Goal: Communication & Community: Answer question/provide support

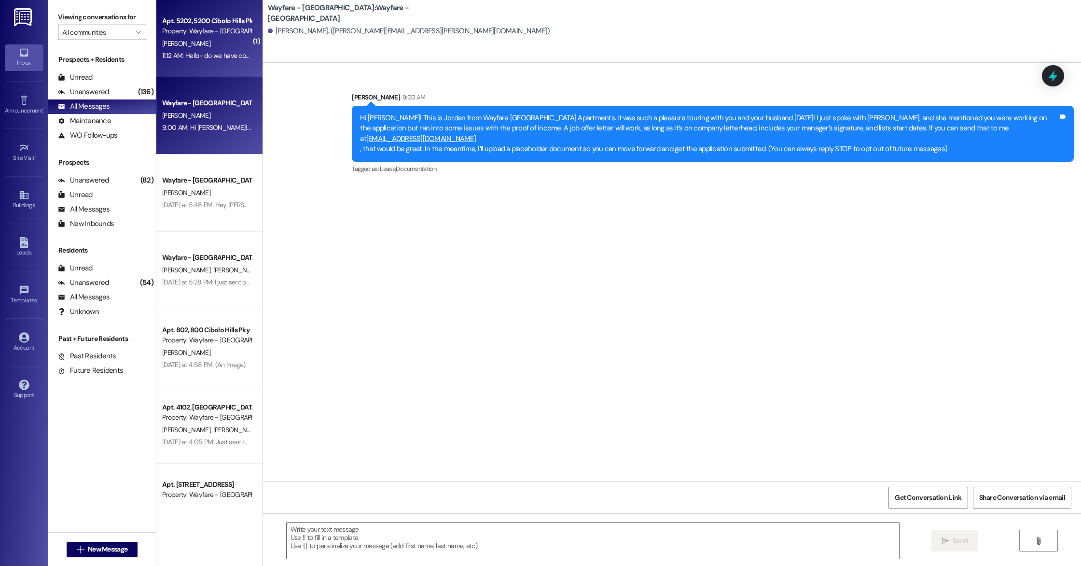
click at [182, 45] on div "[PERSON_NAME]" at bounding box center [206, 44] width 91 height 12
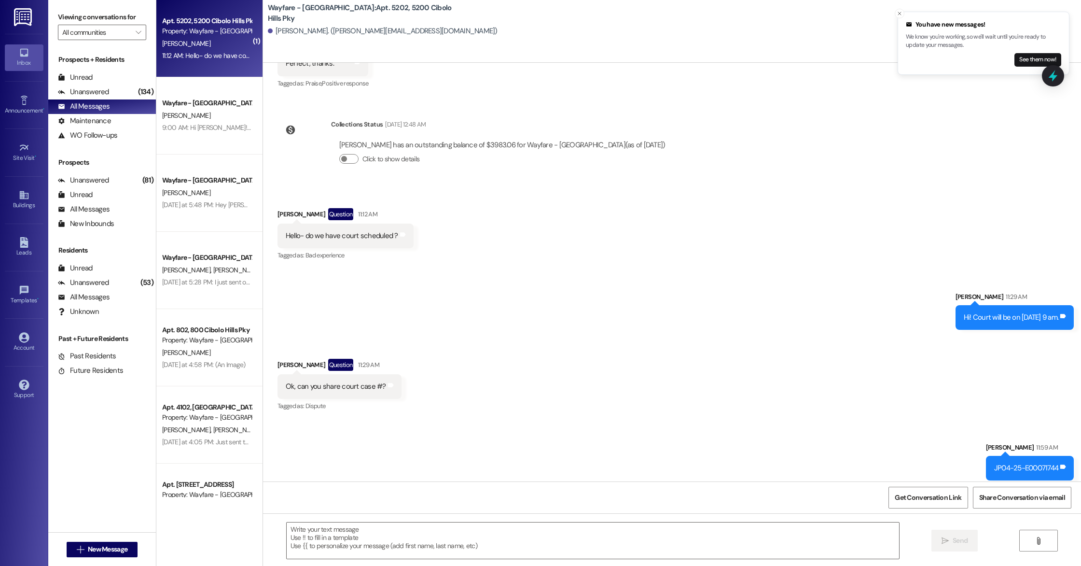
click at [162, 47] on span "[PERSON_NAME]" at bounding box center [186, 43] width 48 height 9
click at [1029, 52] on div "You have new messages! We know you're working, so we'll wait until you're ready…" at bounding box center [983, 43] width 155 height 47
click at [1029, 56] on button "See them now!" at bounding box center [1038, 60] width 47 height 14
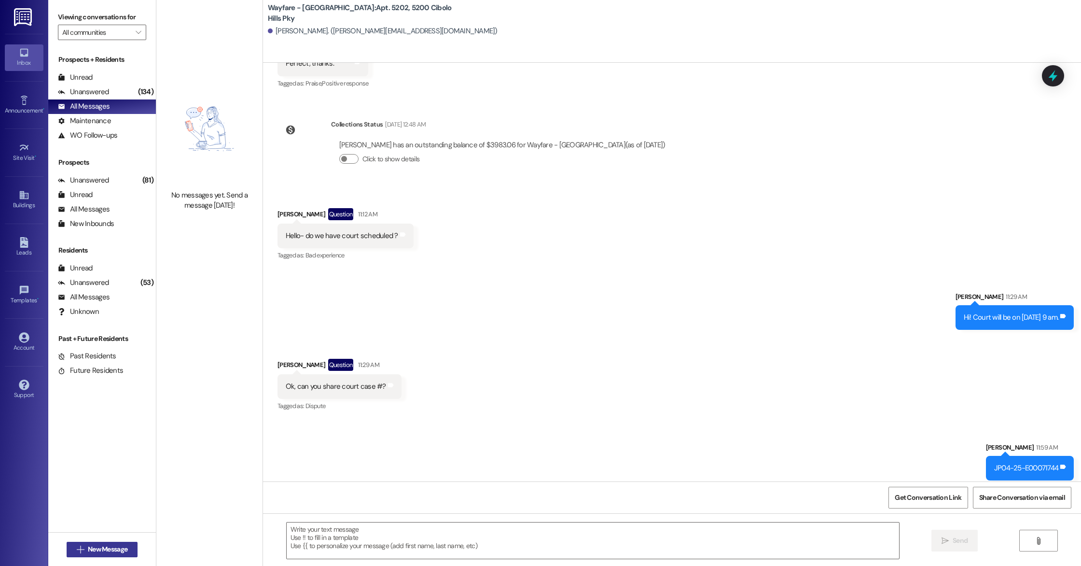
click at [96, 544] on span "New Message" at bounding box center [108, 549] width 40 height 10
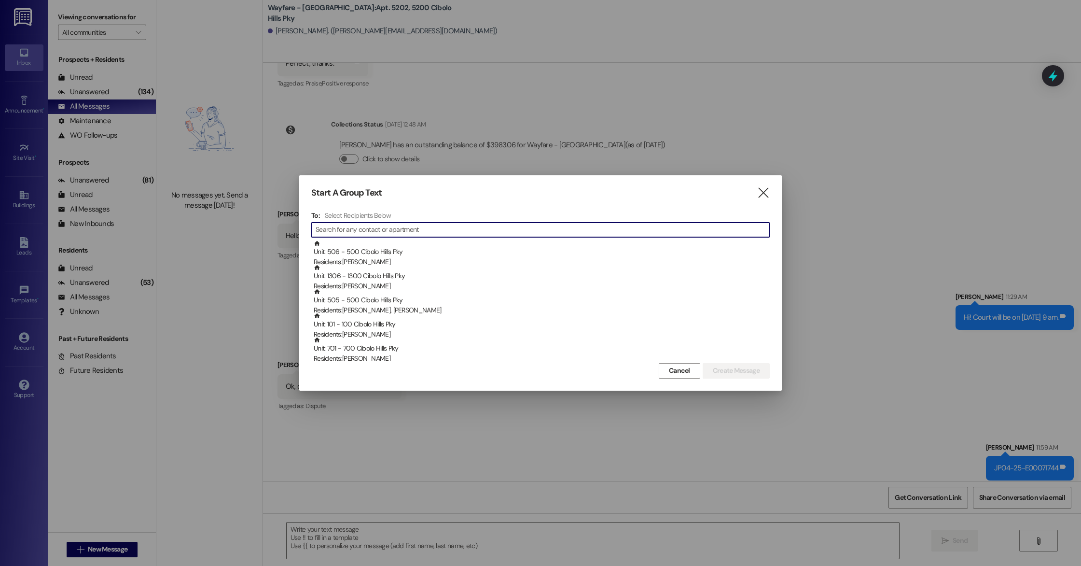
click at [373, 231] on input at bounding box center [543, 230] width 454 height 14
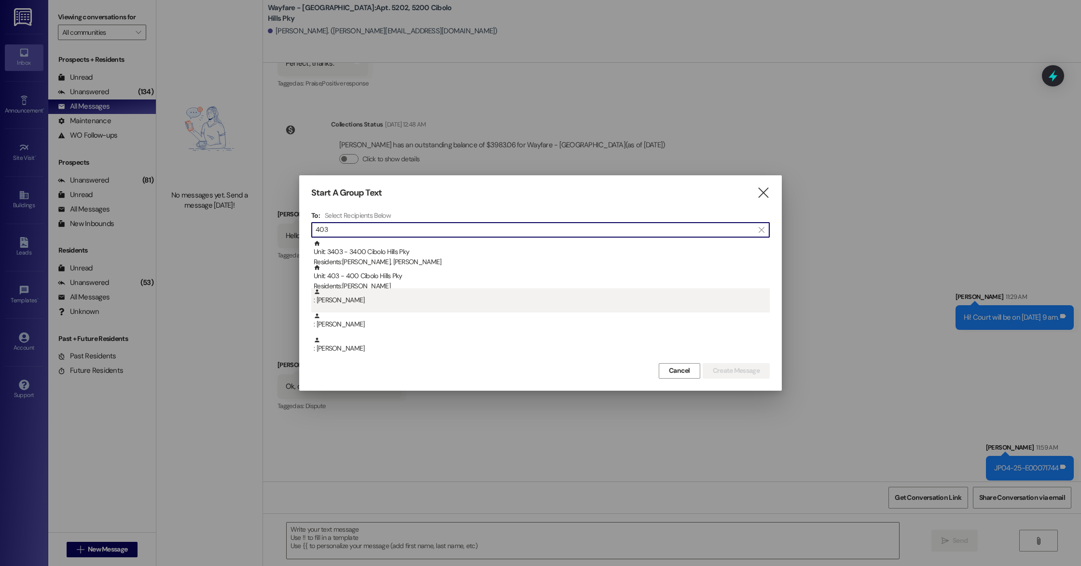
type input "403"
click at [390, 289] on div ": [PERSON_NAME]" at bounding box center [542, 296] width 456 height 17
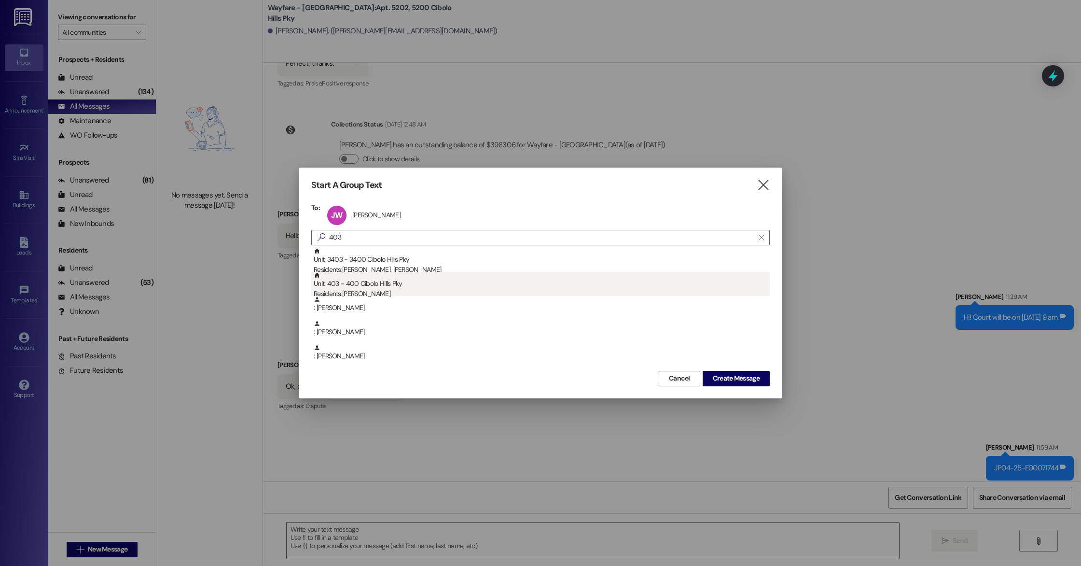
click at [391, 281] on div "Unit: 403 - 400 Cibolo Hills Pky Residents: [PERSON_NAME]" at bounding box center [542, 286] width 456 height 28
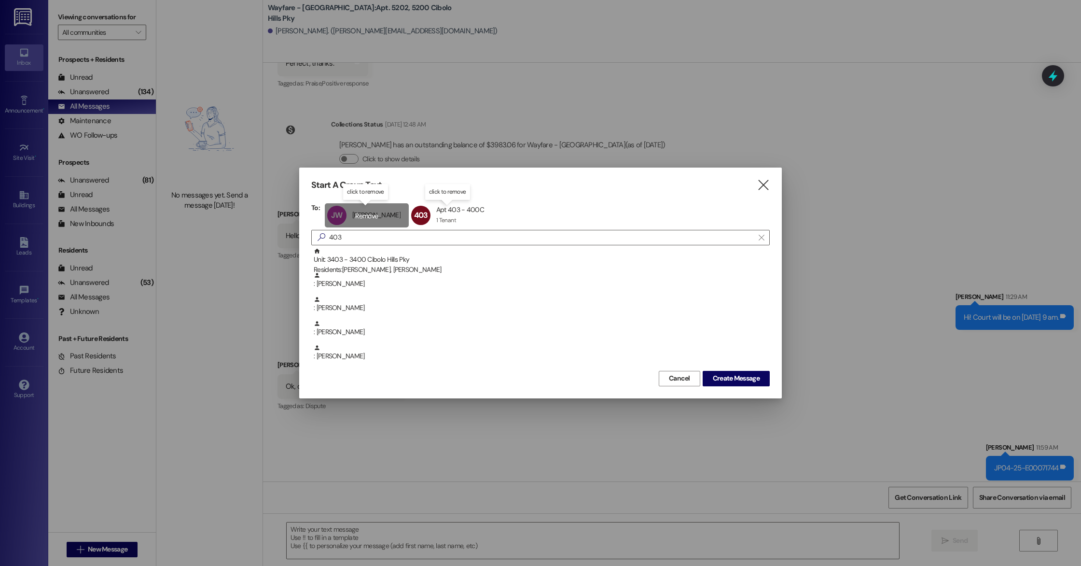
click at [372, 214] on div "[PERSON_NAME] [PERSON_NAME] [PERSON_NAME] click to remove" at bounding box center [367, 215] width 84 height 24
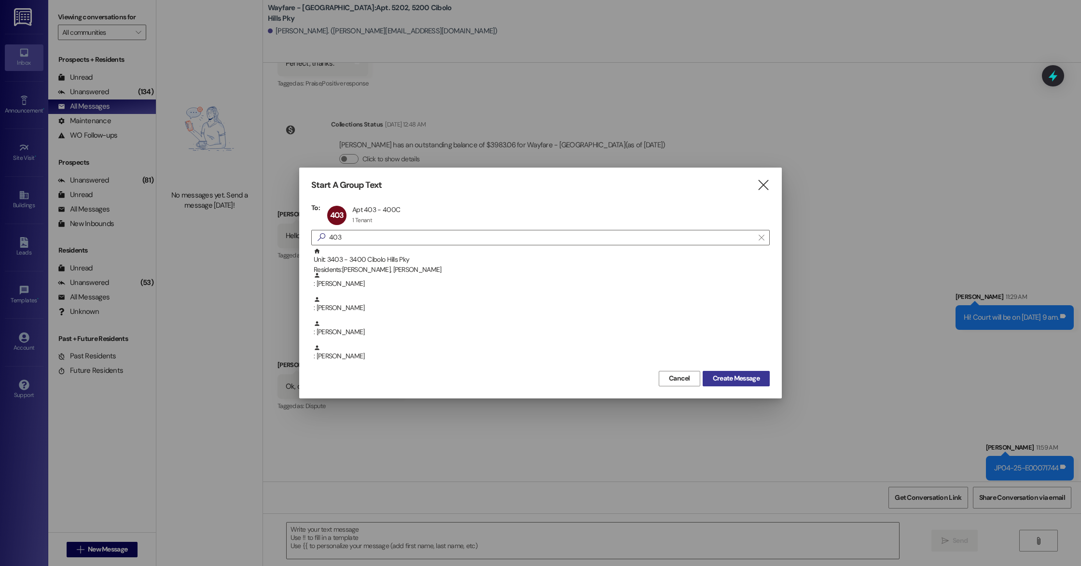
click at [753, 371] on button "Create Message" at bounding box center [736, 378] width 67 height 15
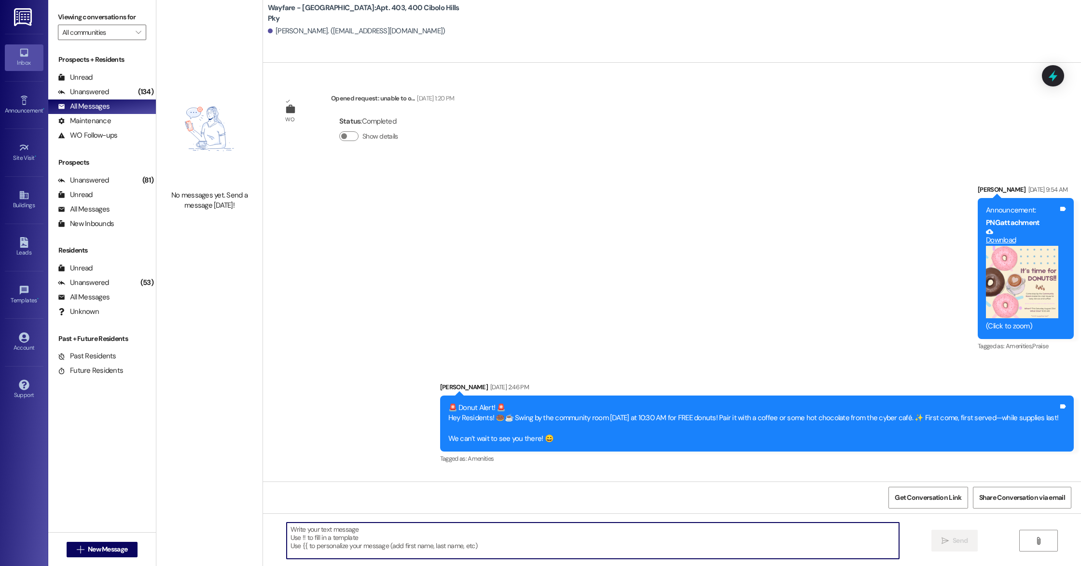
scroll to position [26637, 0]
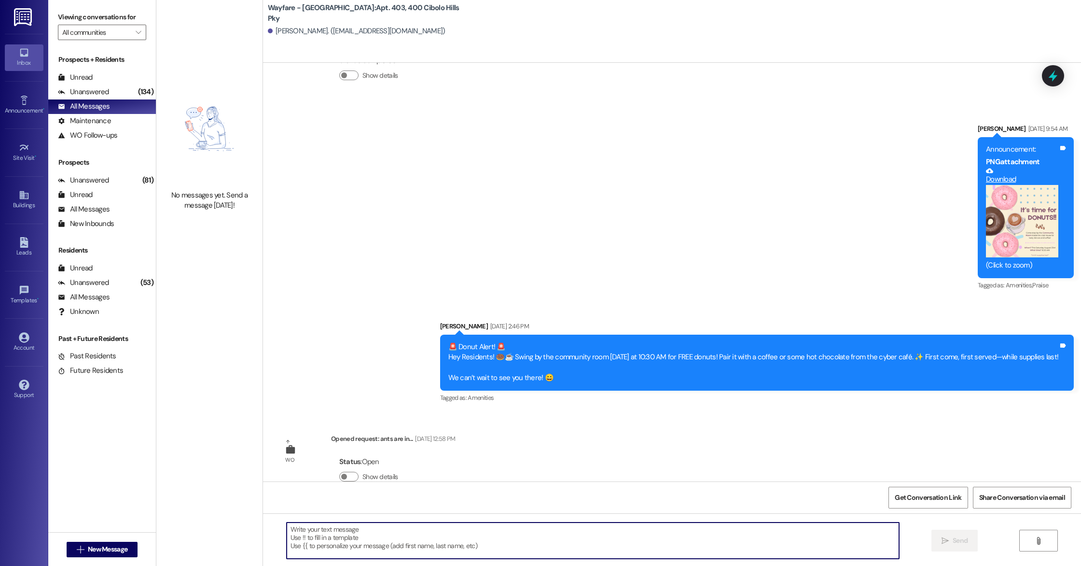
paste textarea "Hi there! The pest control company is here and is going to arrive at your unit …"
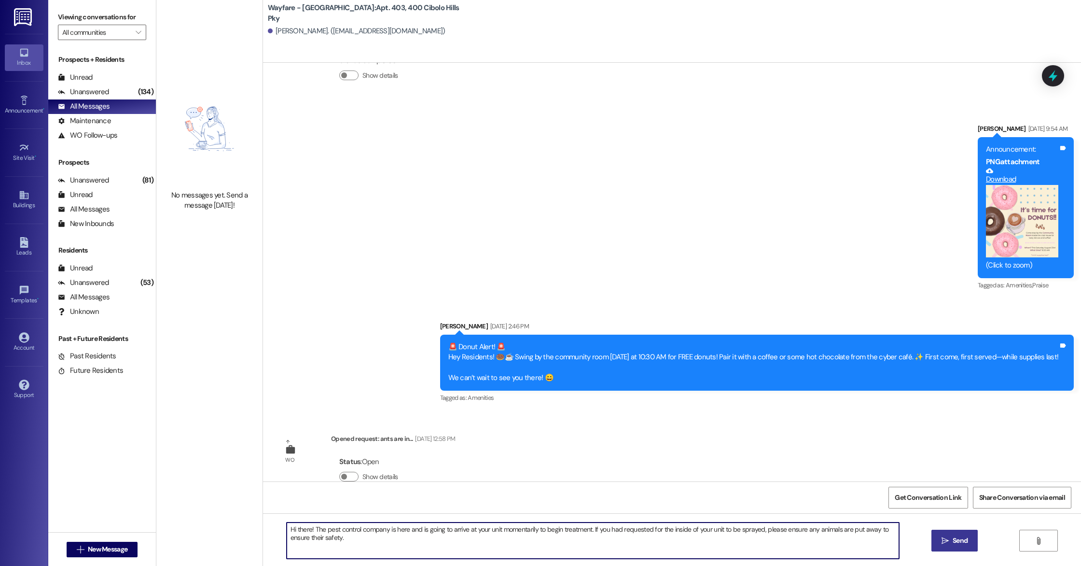
type textarea "Hi there! The pest control company is here and is going to arrive at your unit …"
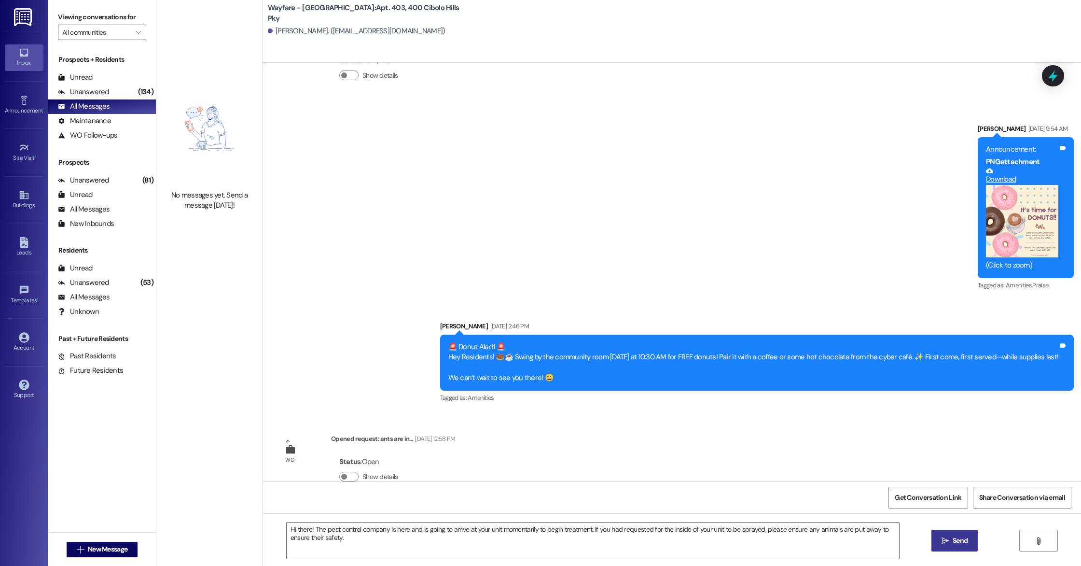
click at [940, 544] on span " Send" at bounding box center [955, 540] width 30 height 10
click at [113, 534] on div " New Message" at bounding box center [102, 549] width 108 height 34
click at [112, 549] on span "New Message" at bounding box center [108, 549] width 40 height 10
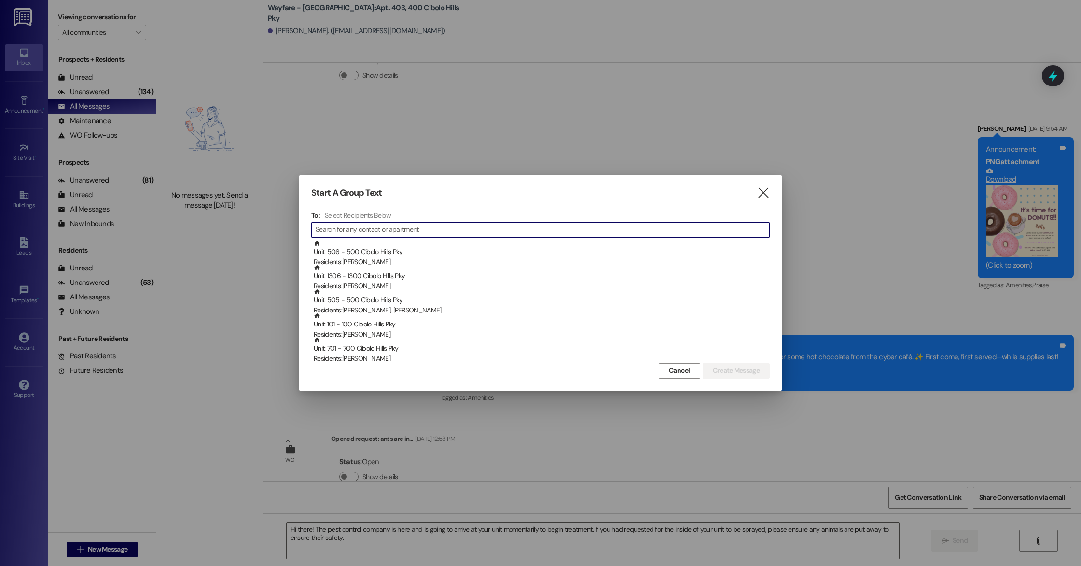
click at [339, 229] on input at bounding box center [543, 230] width 454 height 14
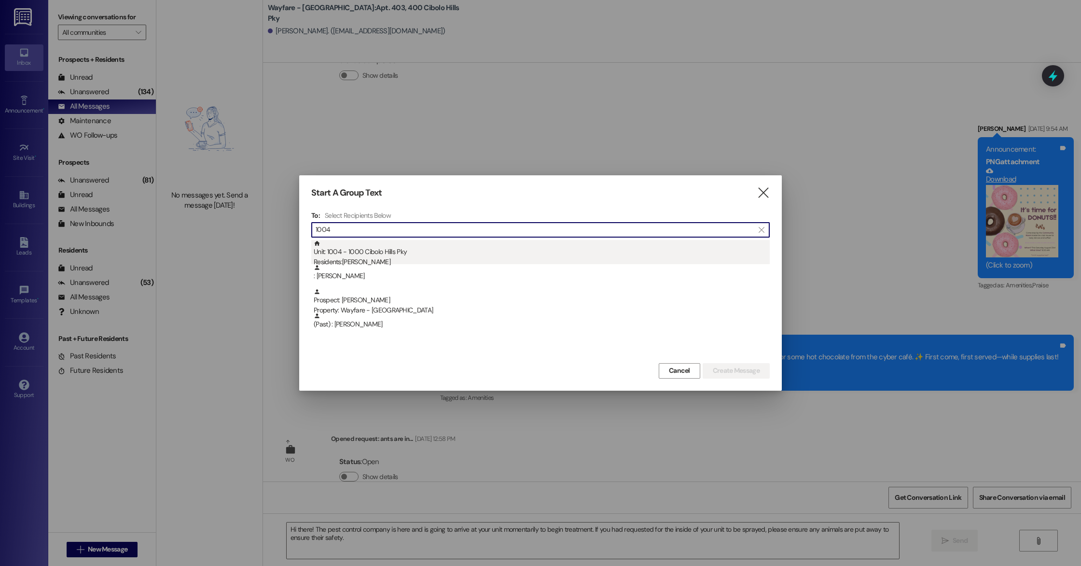
type input "1004"
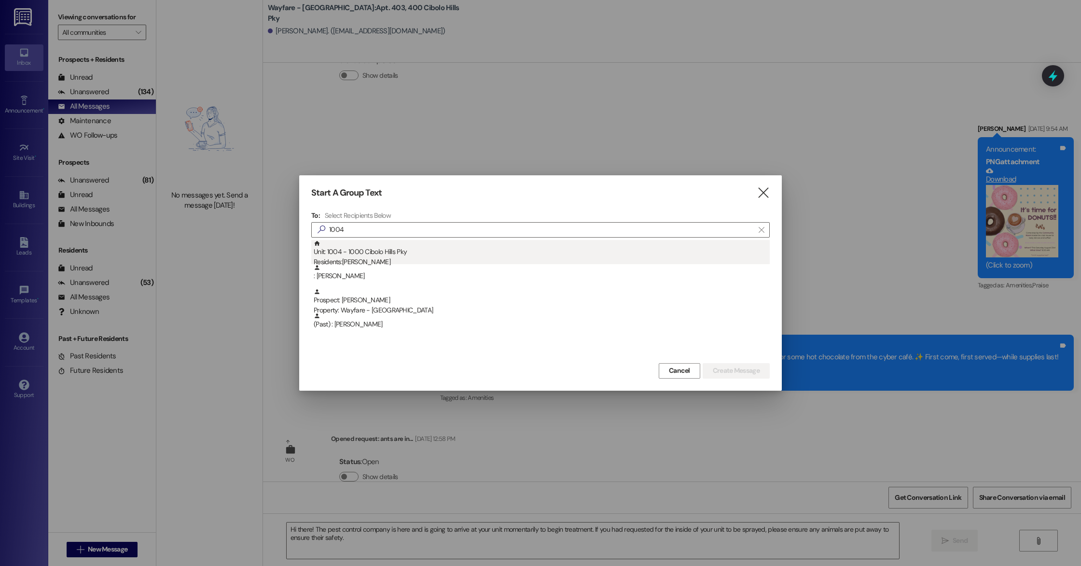
click at [346, 250] on div "Unit: 1004 - 1000 Cibolo Hills Pky Residents: [PERSON_NAME]" at bounding box center [542, 254] width 456 height 28
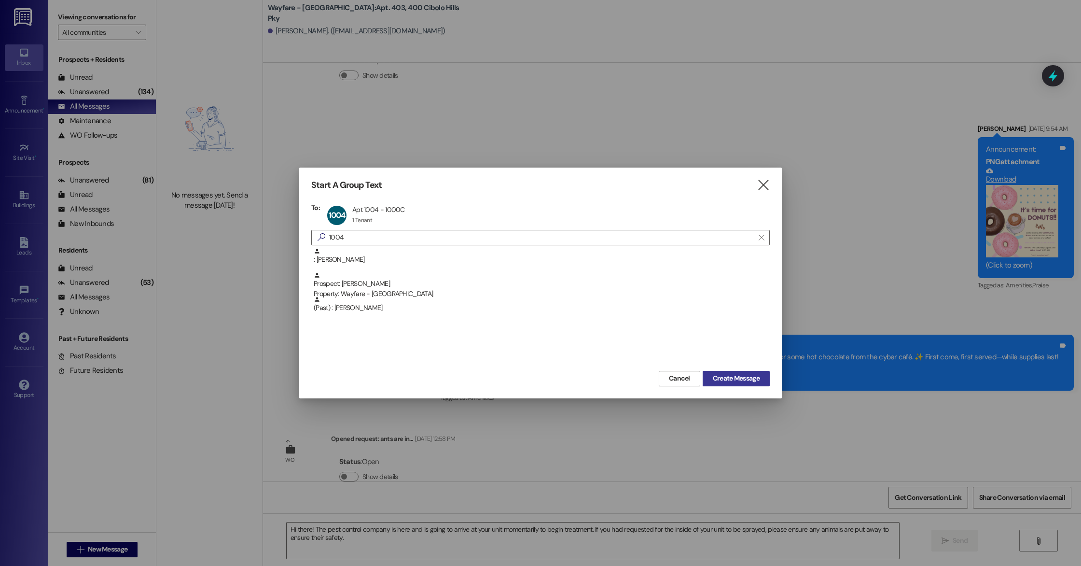
click at [733, 376] on span "Create Message" at bounding box center [736, 378] width 47 height 10
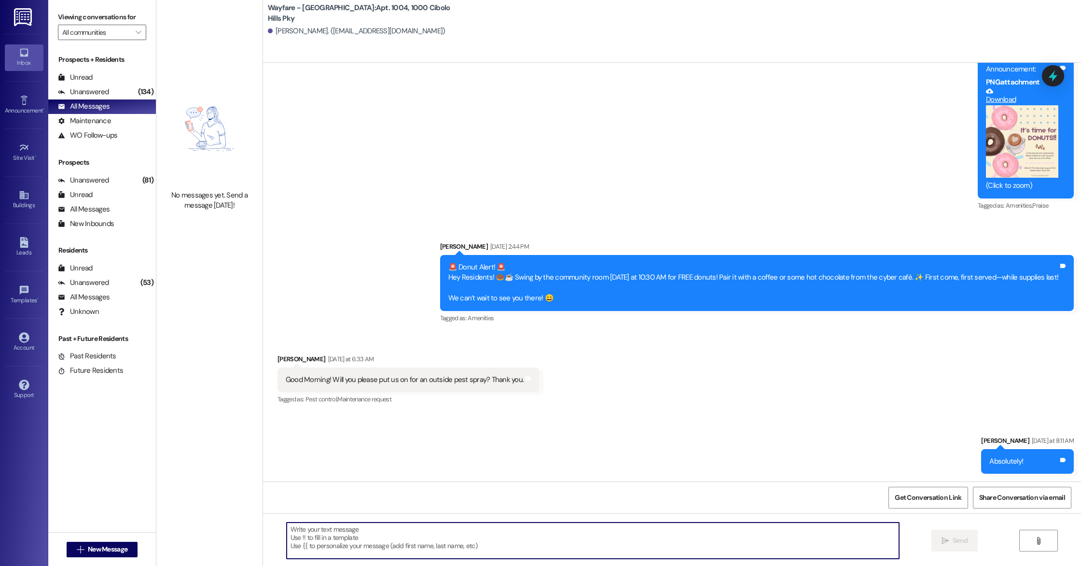
scroll to position [26471, 0]
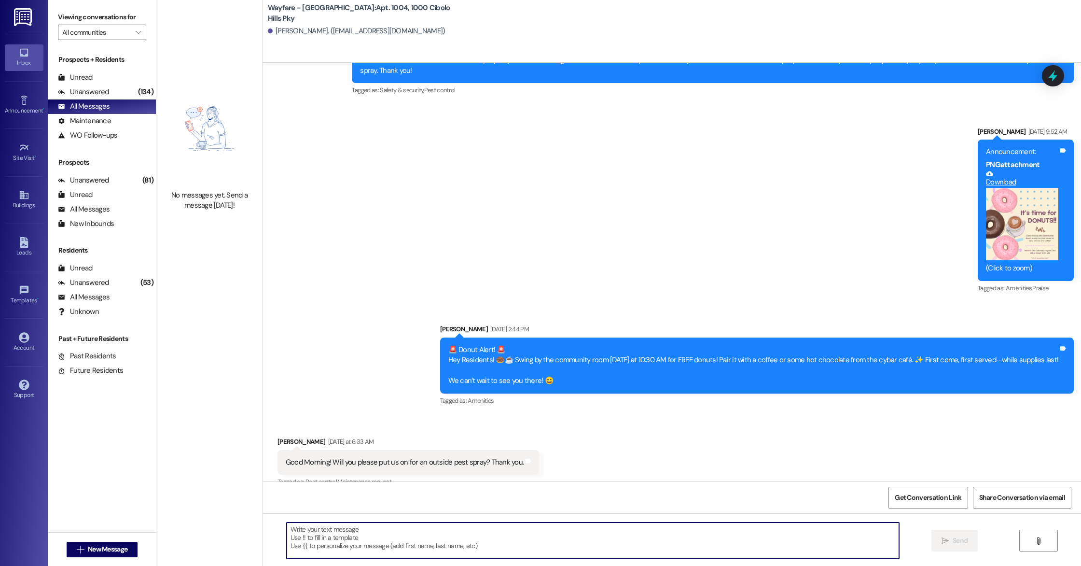
paste textarea "Hi there! The pest control company is here and is going to arrive at your unit …"
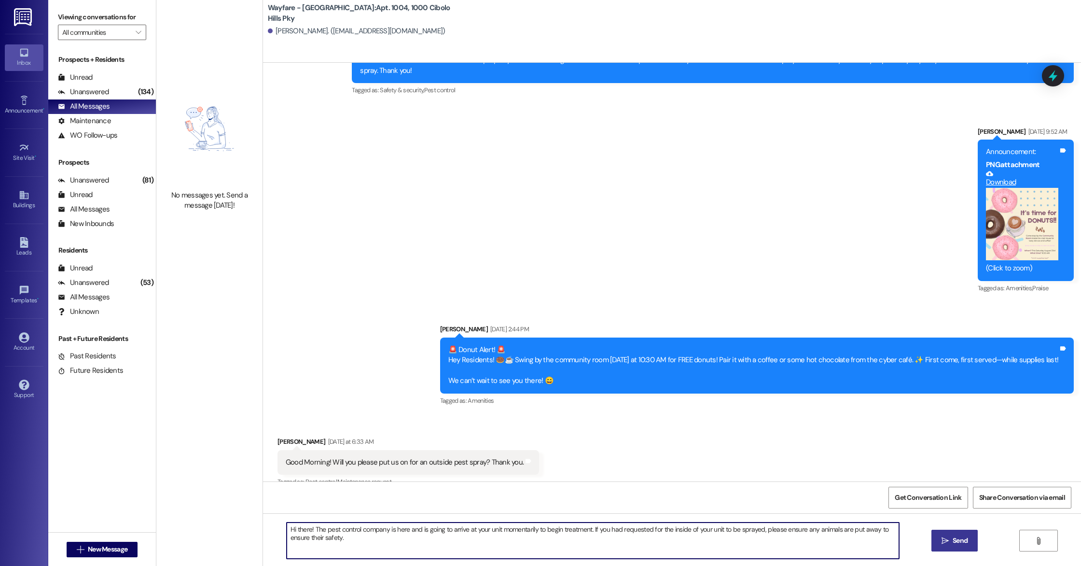
type textarea "Hi there! The pest control company is here and is going to arrive at your unit …"
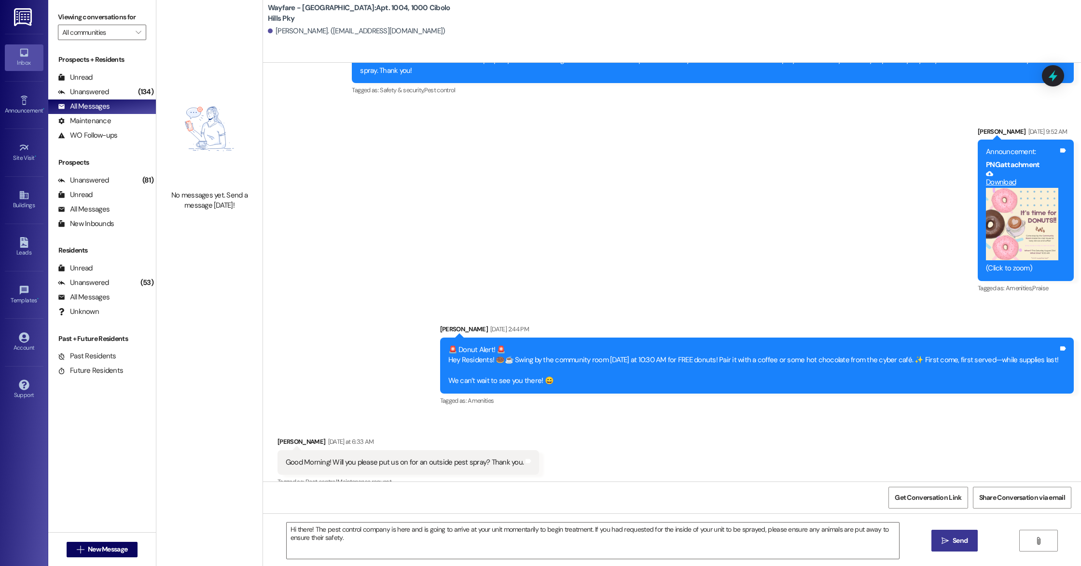
click at [947, 545] on span " Send" at bounding box center [955, 540] width 30 height 10
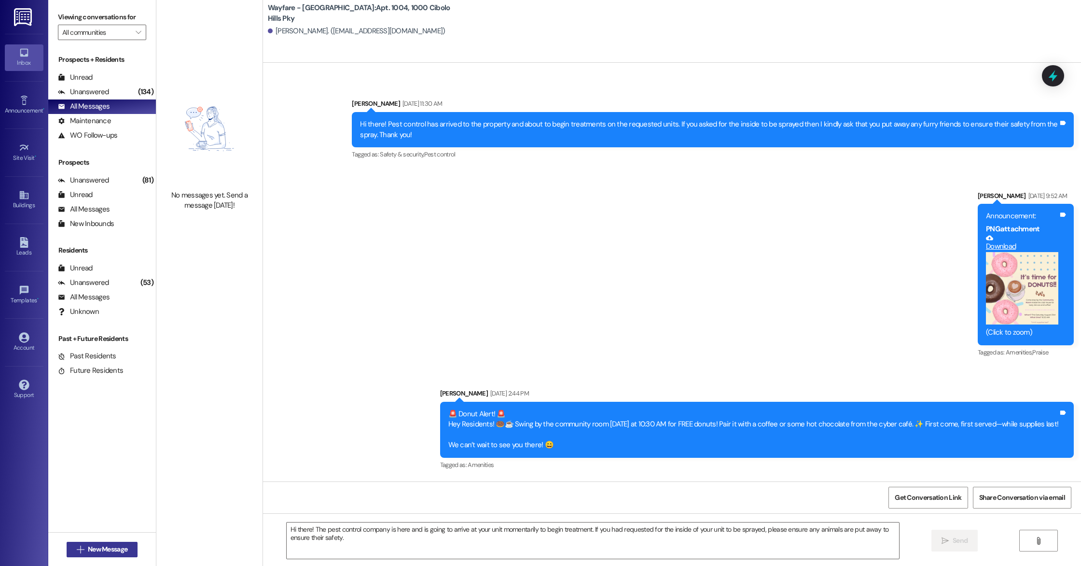
click at [89, 551] on span "New Message" at bounding box center [108, 549] width 40 height 10
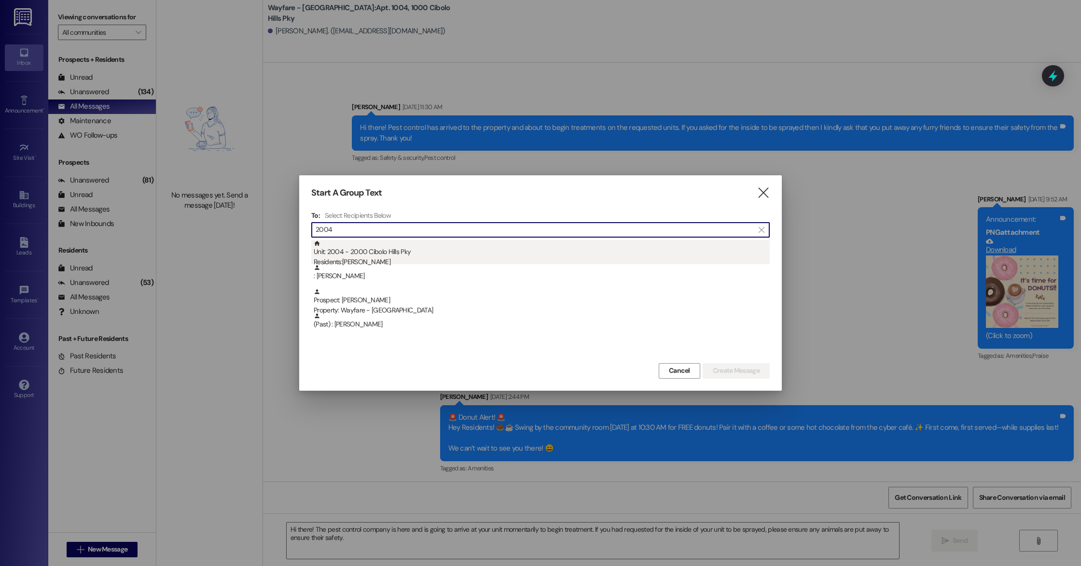
type input "2004"
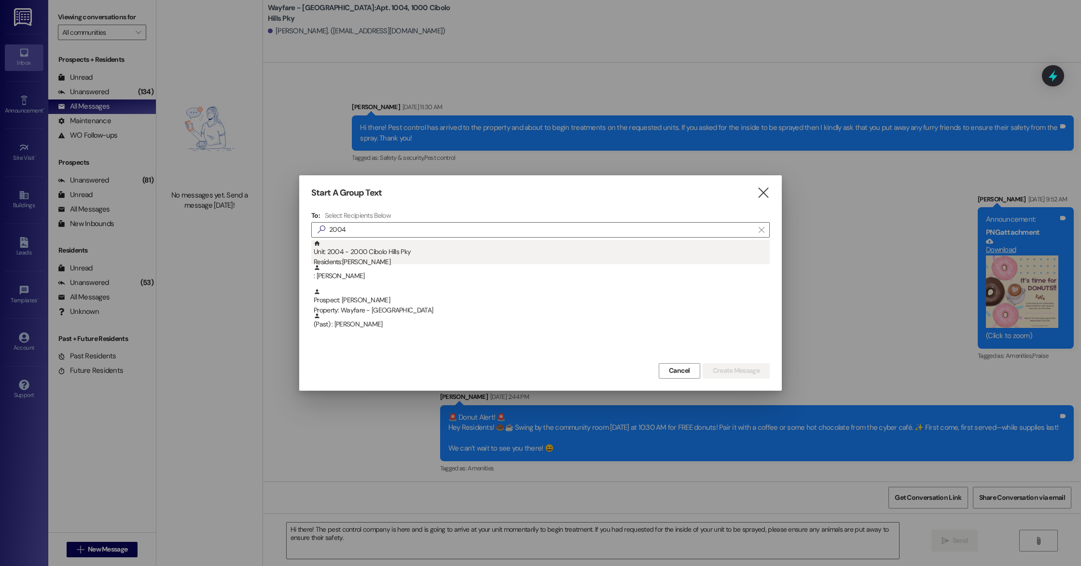
click at [390, 251] on div "Unit: 2004 - 2000 Cibolo Hills Pky Residents: [PERSON_NAME]" at bounding box center [542, 254] width 456 height 28
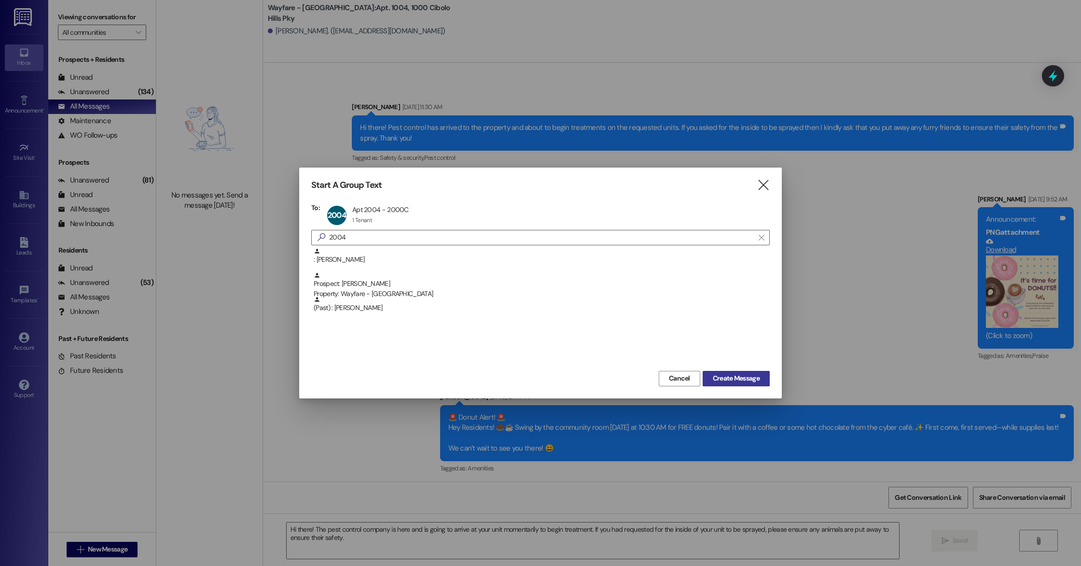
click at [735, 377] on span "Create Message" at bounding box center [736, 378] width 47 height 10
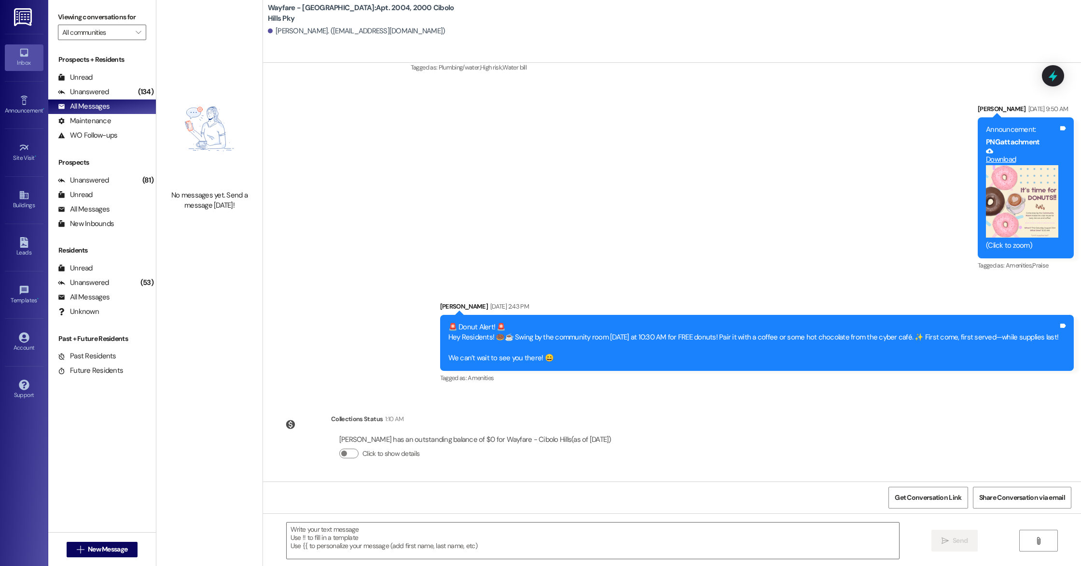
scroll to position [20154, 0]
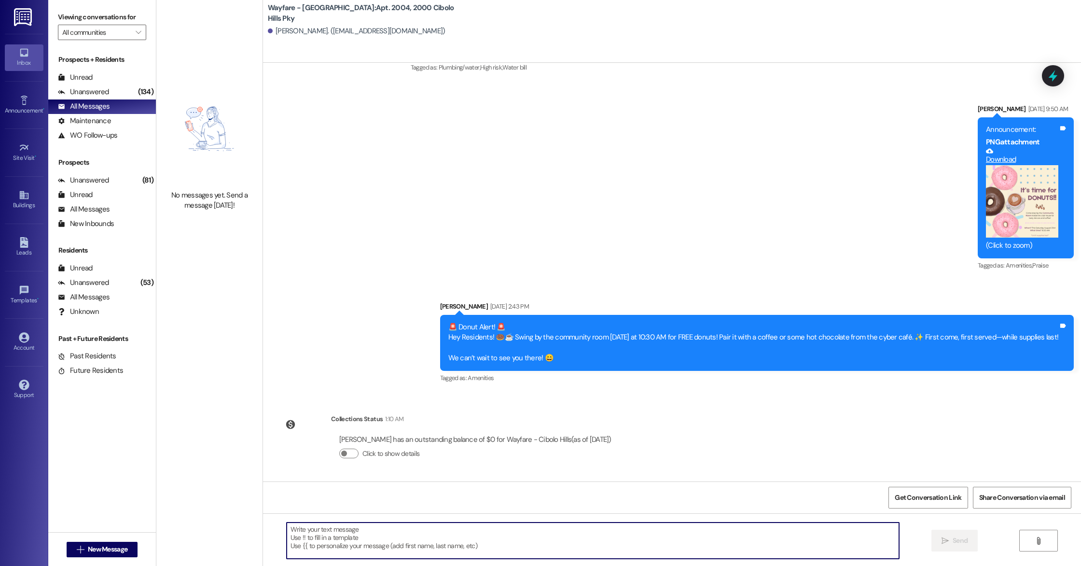
paste textarea "Hi there! The pest control company is here and is going to arrive at your unit …"
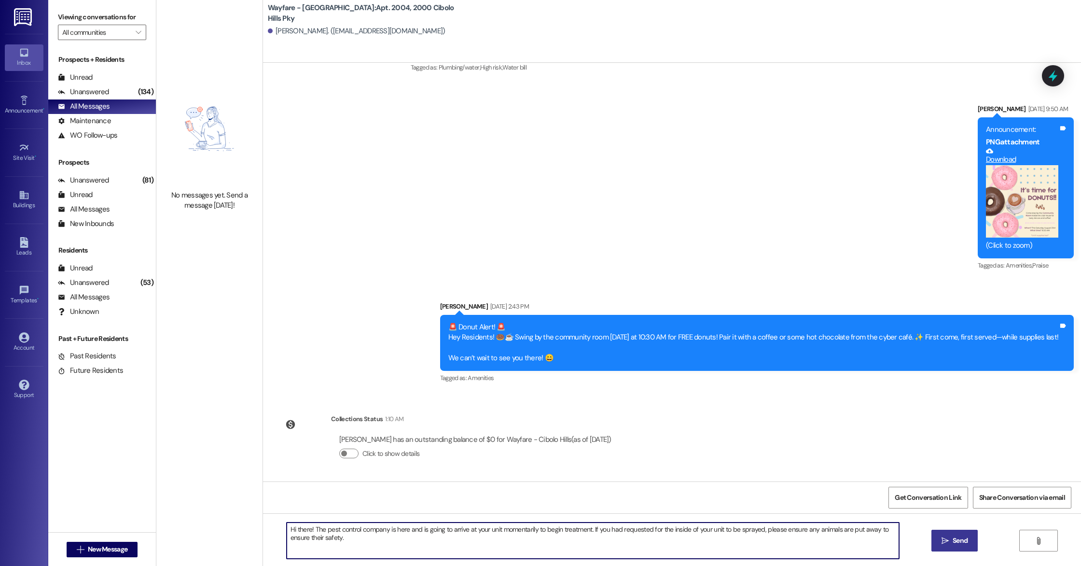
type textarea "Hi there! The pest control company is here and is going to arrive at your unit …"
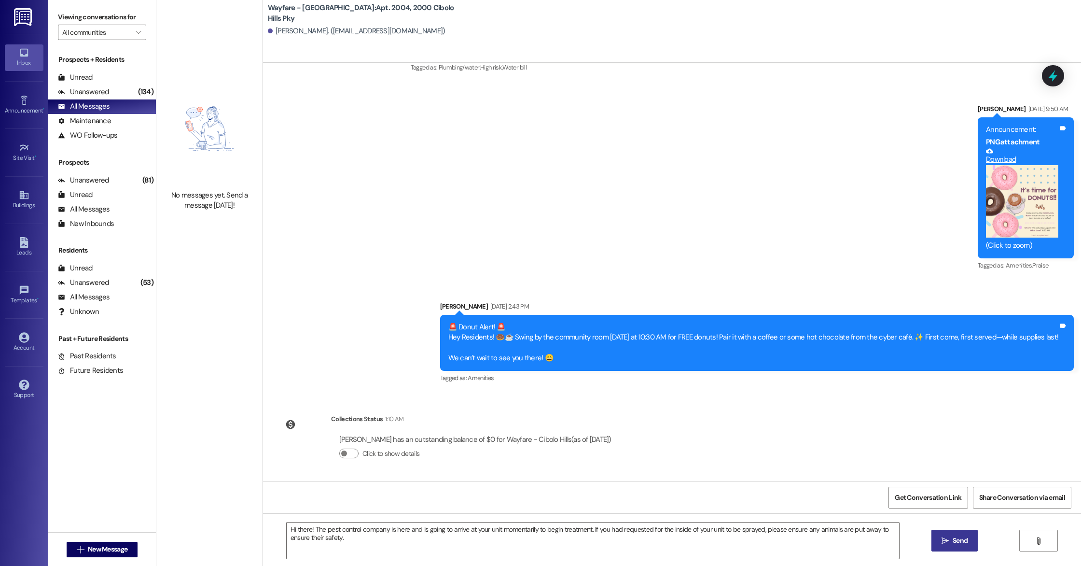
click at [945, 543] on icon "" at bounding box center [945, 541] width 7 height 8
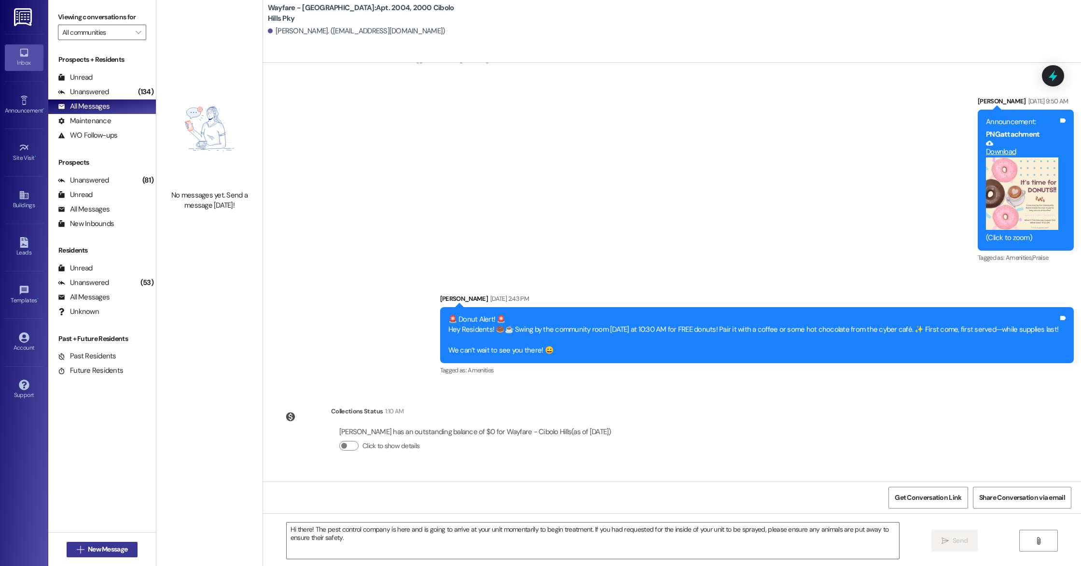
click at [75, 552] on span " New Message" at bounding box center [102, 549] width 55 height 10
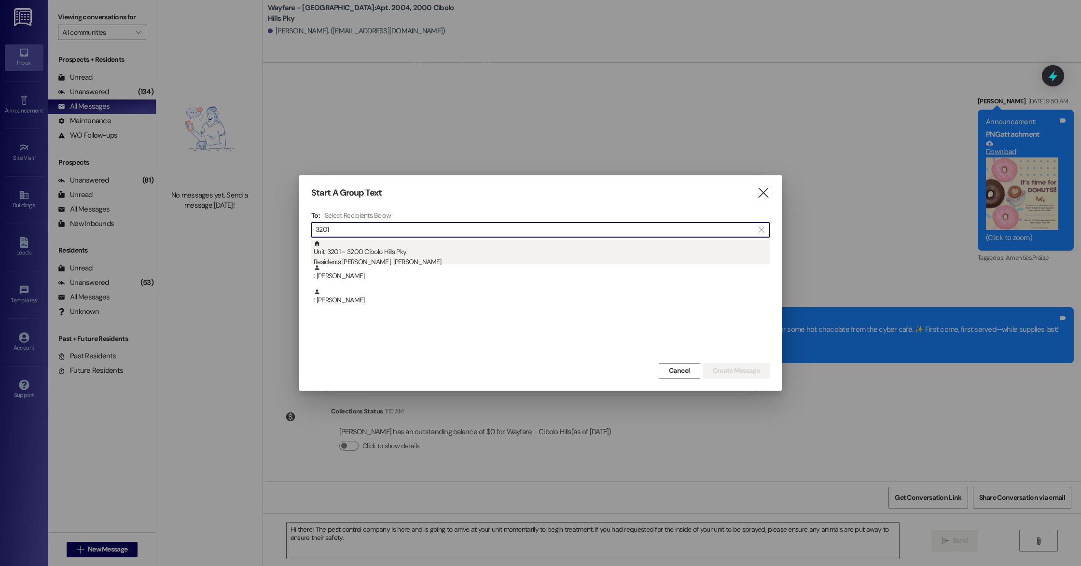
type input "3201"
click at [433, 258] on div "Residents: [PERSON_NAME], [PERSON_NAME]" at bounding box center [542, 262] width 456 height 10
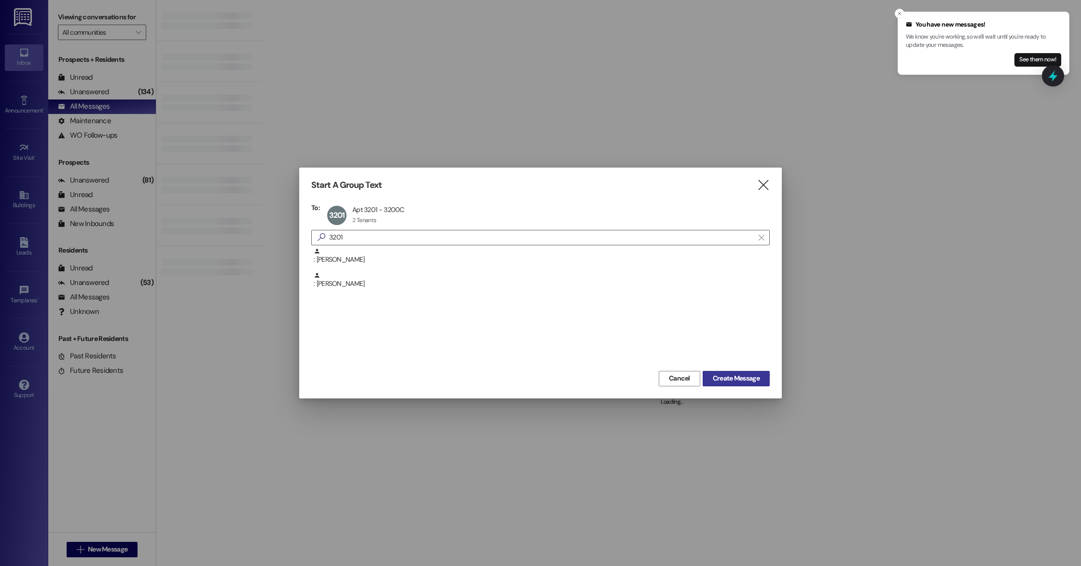
click at [733, 381] on span "Create Message" at bounding box center [736, 378] width 47 height 10
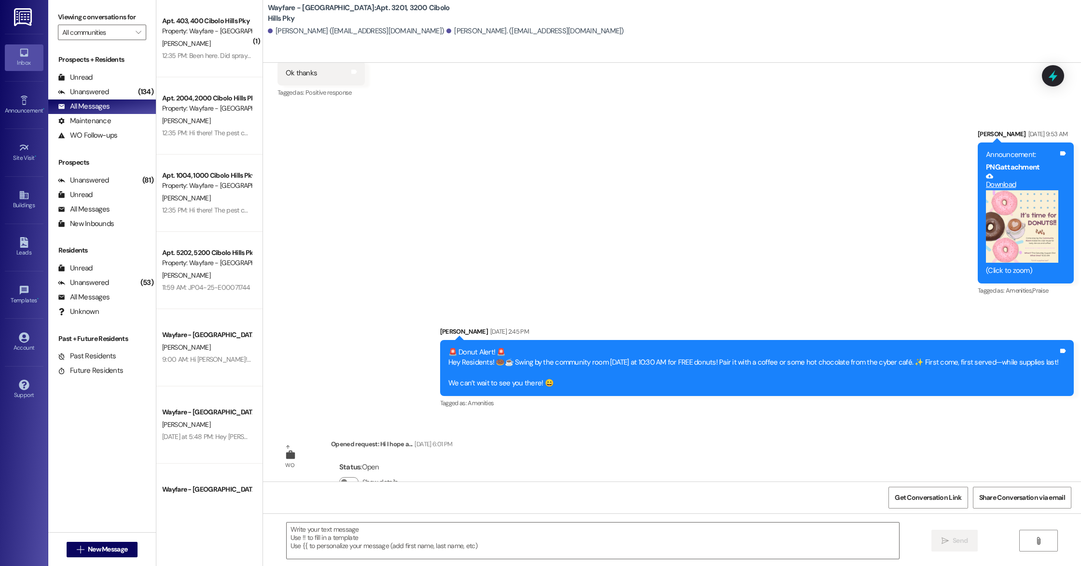
scroll to position [7619, 0]
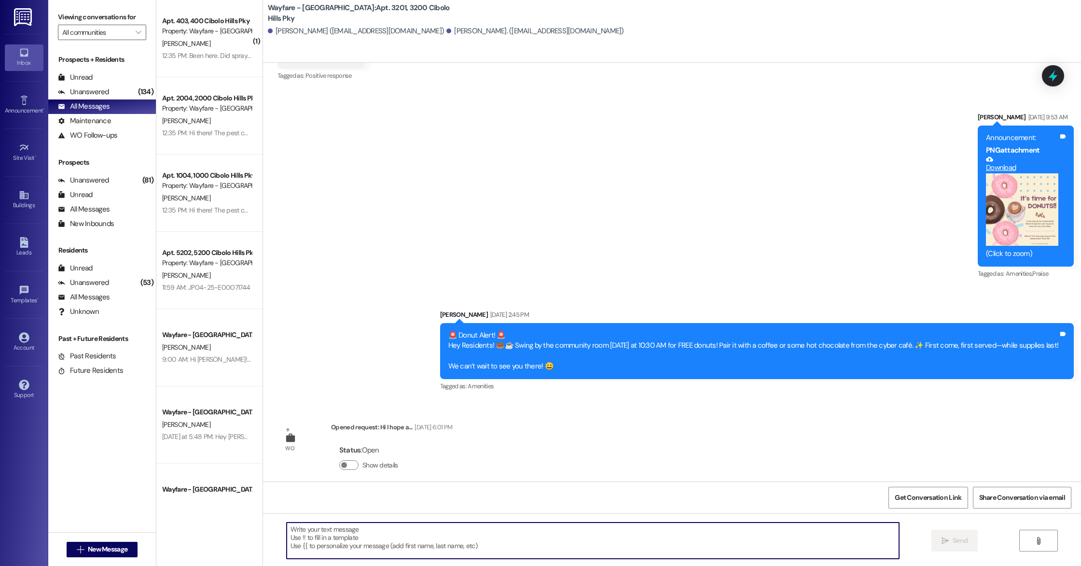
paste textarea "Hi there! The pest control company is here and is going to arrive at your unit …"
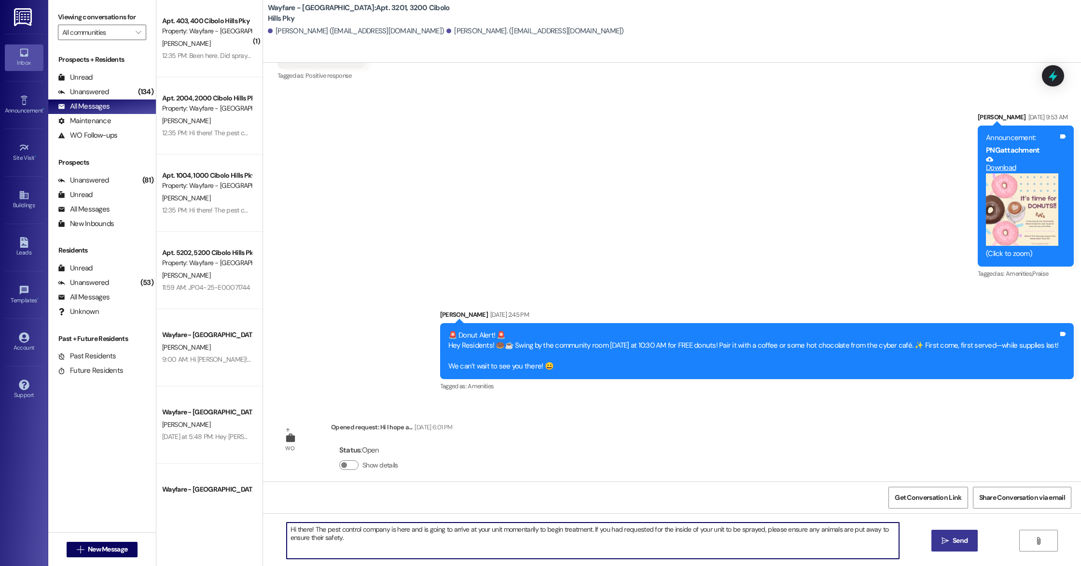
type textarea "Hi there! The pest control company is here and is going to arrive at your unit …"
click at [958, 546] on button " Send" at bounding box center [955, 541] width 47 height 22
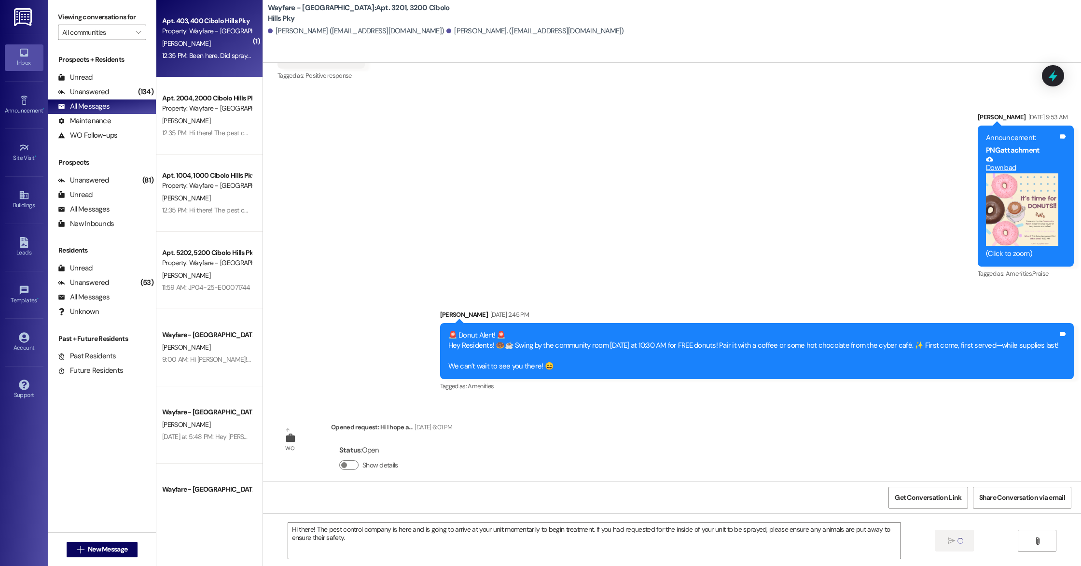
click at [235, 54] on div "12:35 PM: Been here. Did spray. All is well. 12:35 PM: Been here. Did spray. Al…" at bounding box center [218, 55] width 113 height 9
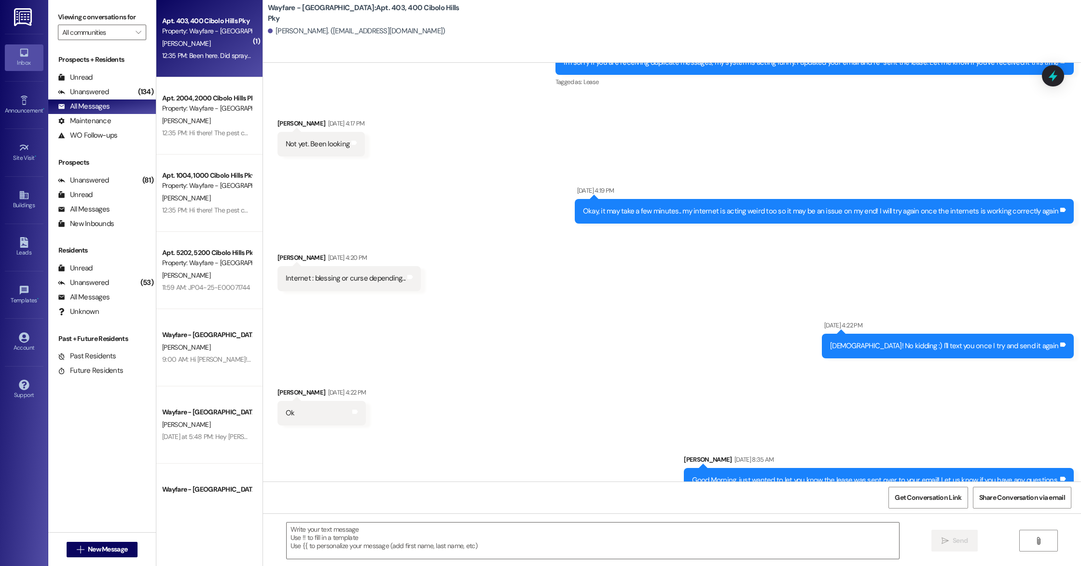
scroll to position [26799, 0]
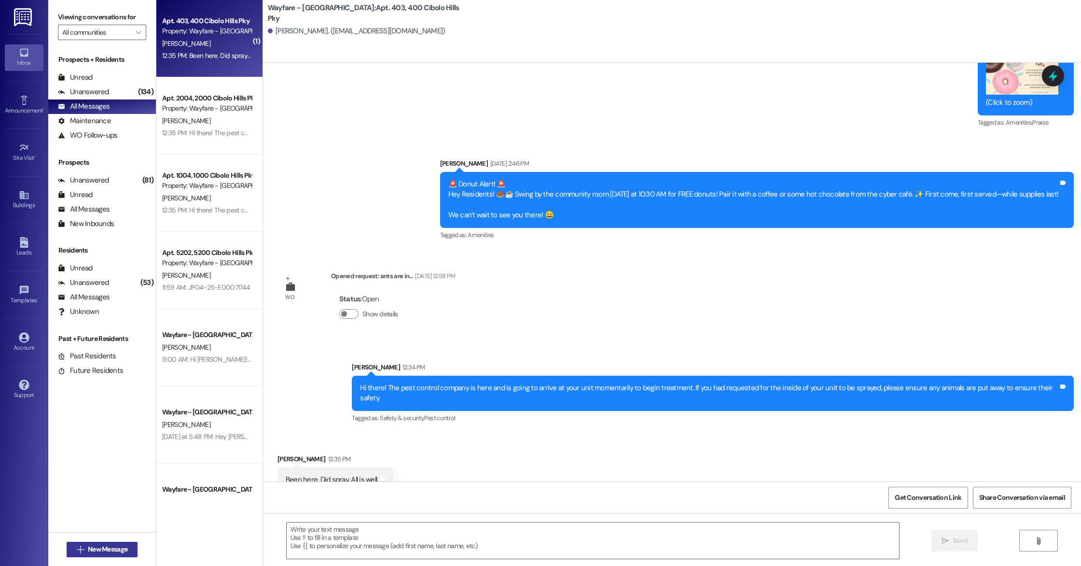
click at [103, 545] on span "New Message" at bounding box center [108, 549] width 40 height 10
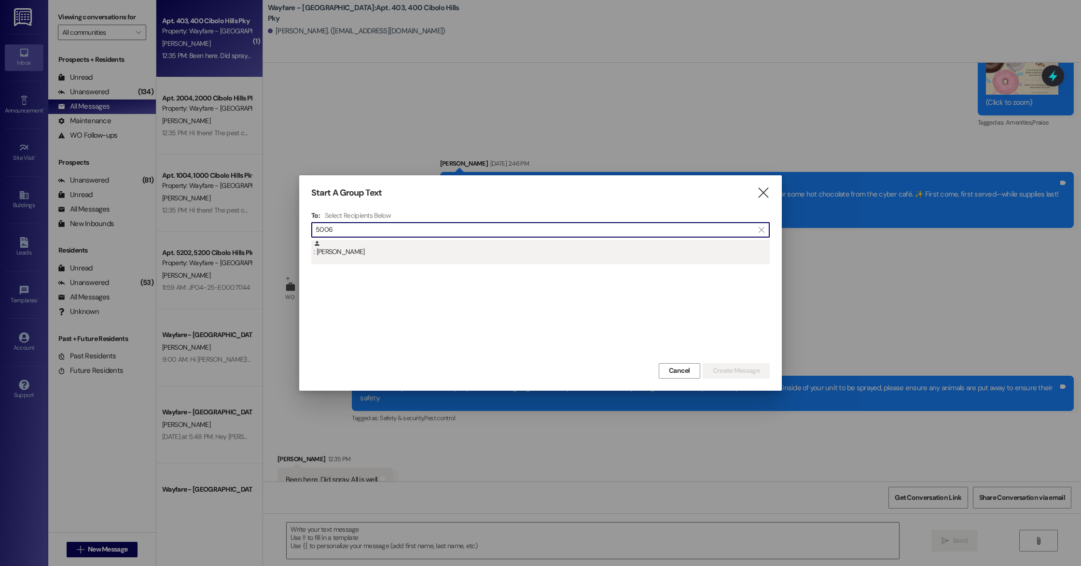
type input "5006"
click at [425, 252] on div ": [PERSON_NAME]" at bounding box center [542, 248] width 456 height 17
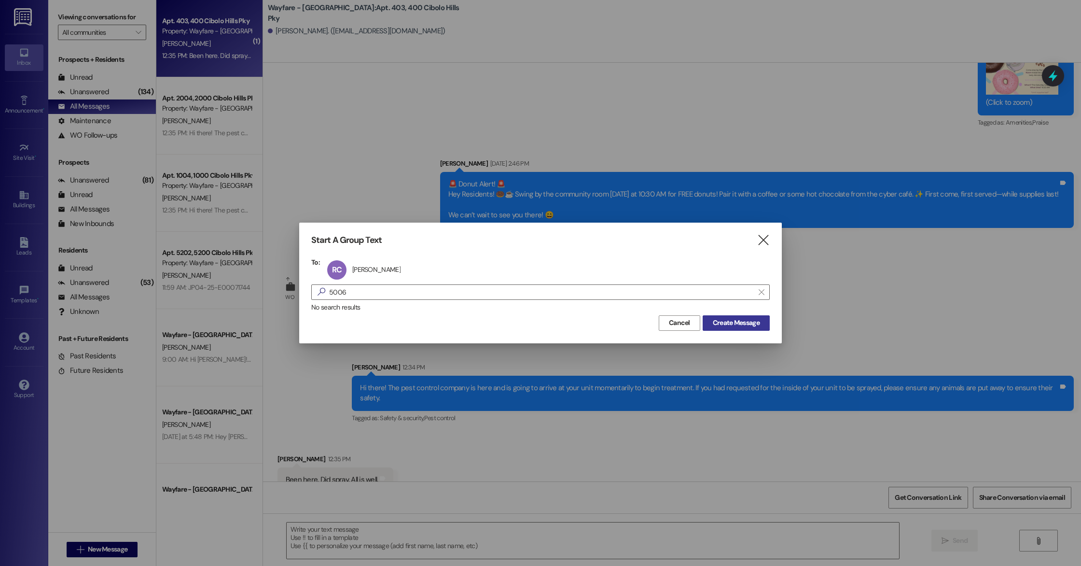
click at [732, 319] on span "Create Message" at bounding box center [736, 323] width 47 height 10
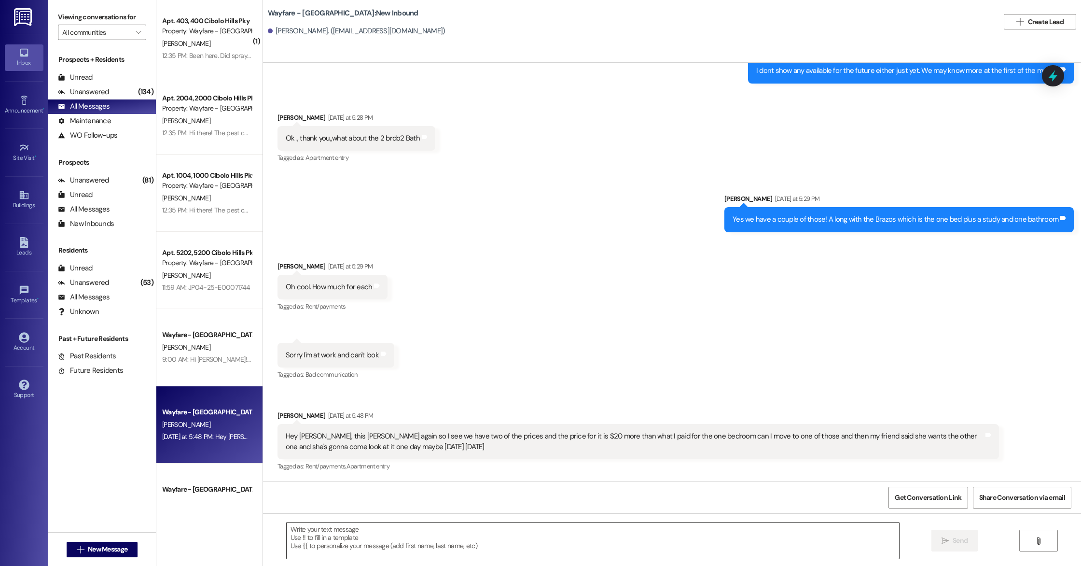
scroll to position [19614, 0]
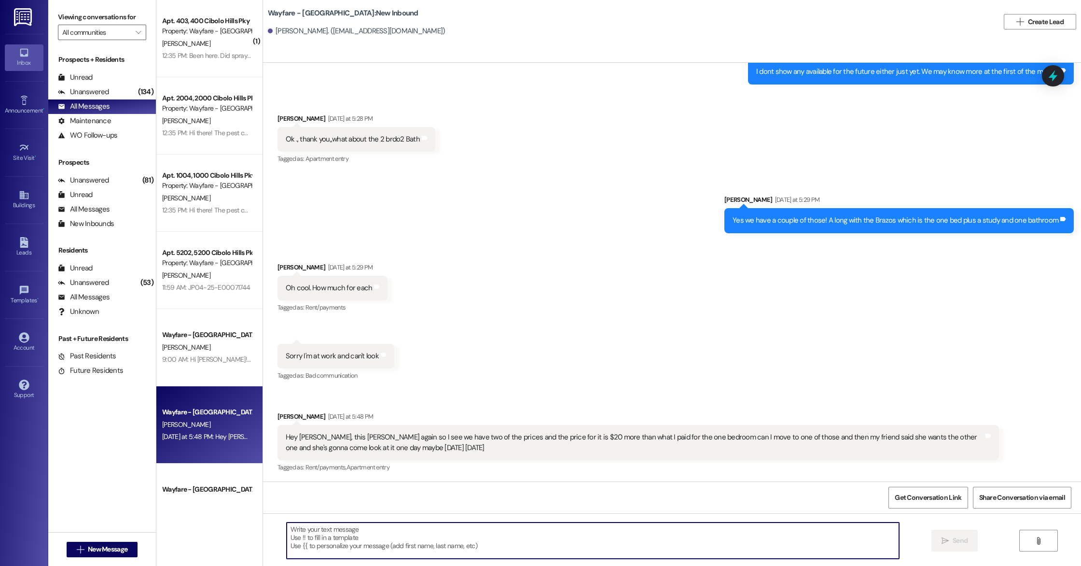
paste textarea "Hi there! The pest control company is here and is going to arrive at your unit …"
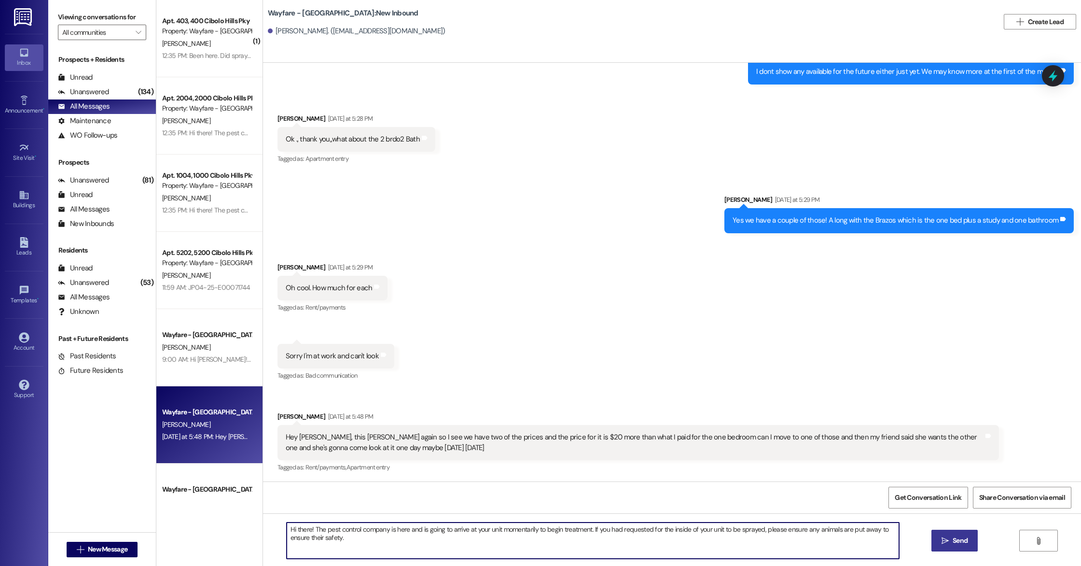
type textarea "Hi there! The pest control company is here and is going to arrive at your unit …"
click at [949, 544] on span " Send" at bounding box center [955, 540] width 30 height 10
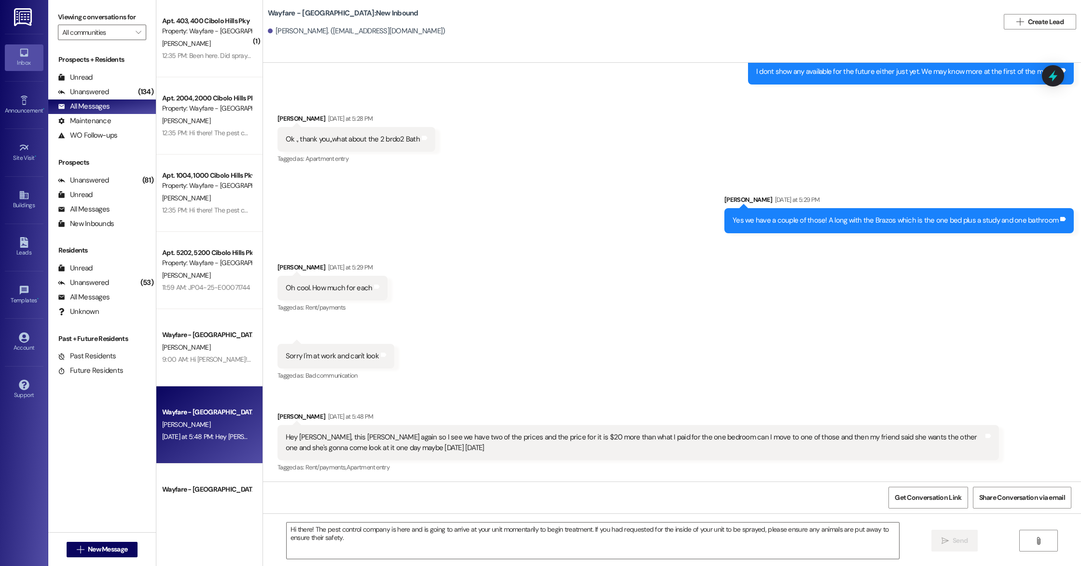
scroll to position [19613, 0]
click at [112, 557] on div " New Message" at bounding box center [102, 549] width 71 height 24
click at [110, 546] on span "New Message" at bounding box center [108, 549] width 40 height 10
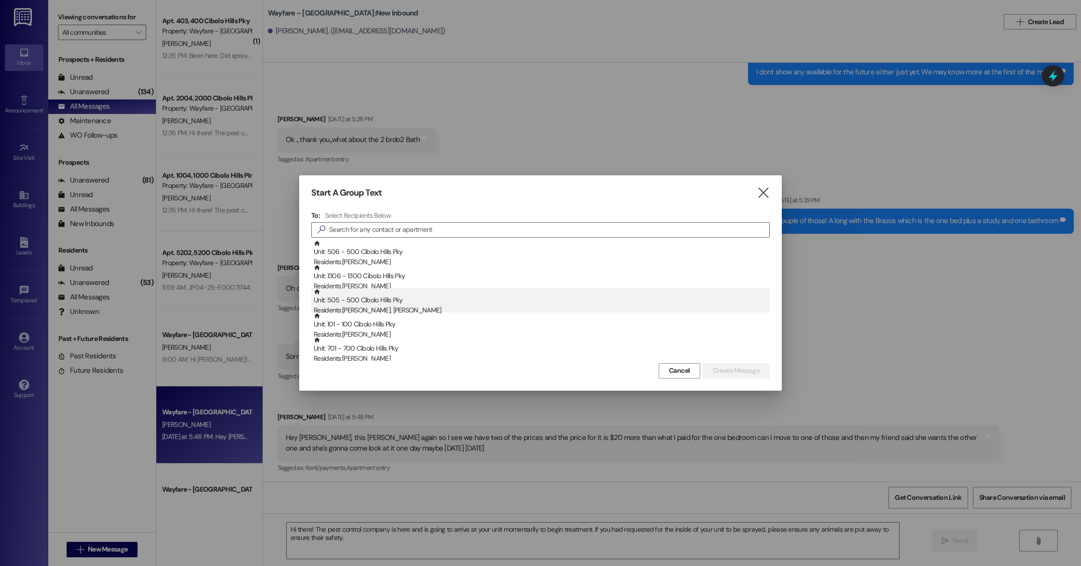
click at [377, 309] on div "Residents: [PERSON_NAME], [PERSON_NAME]" at bounding box center [542, 310] width 456 height 10
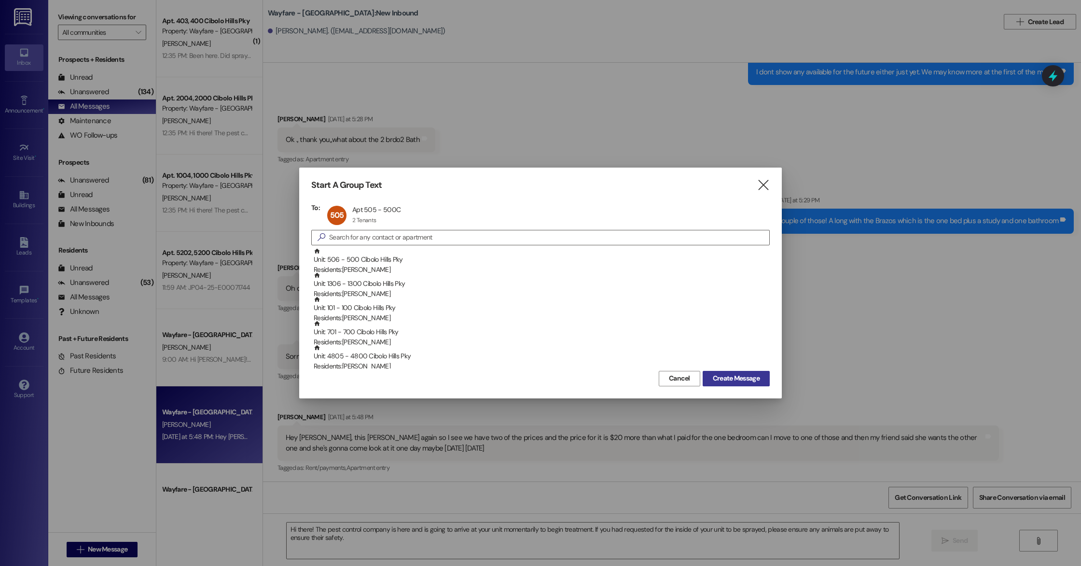
click at [758, 380] on span "Create Message" at bounding box center [736, 378] width 47 height 10
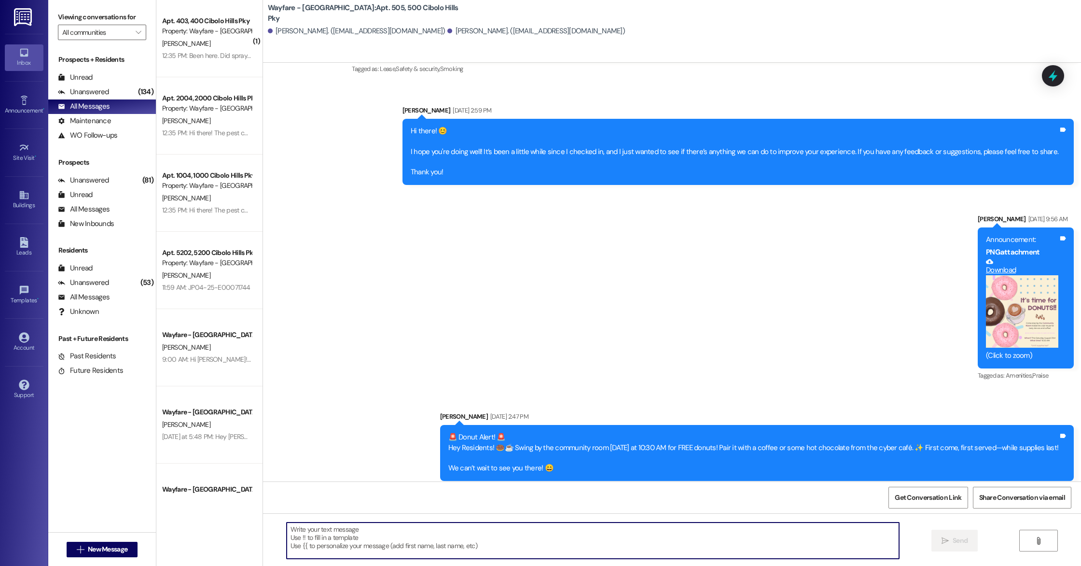
scroll to position [4532, 0]
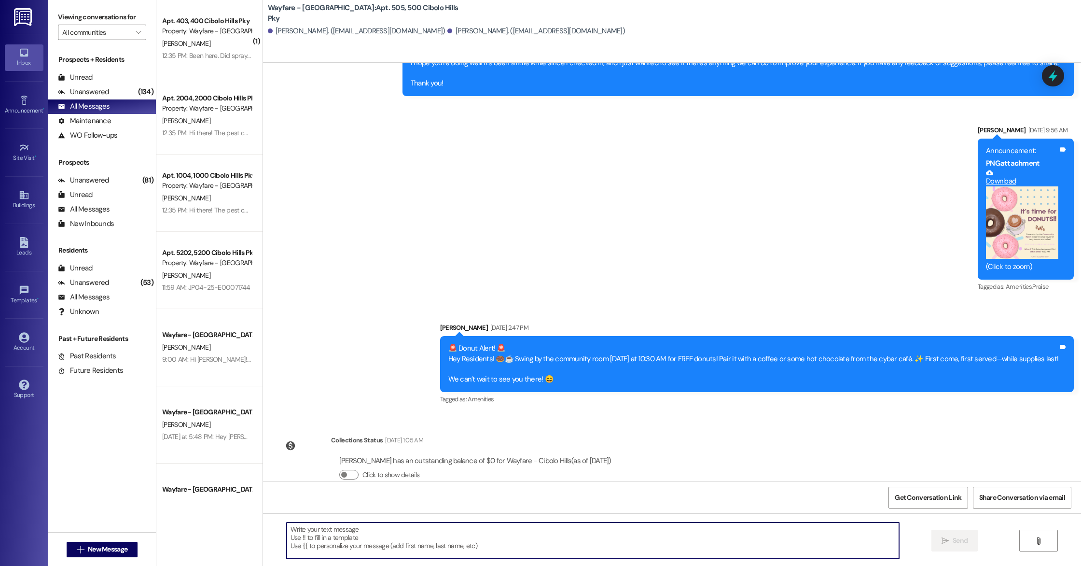
paste textarea "Hi there! The pest control company is here and is going to arrive at your unit …"
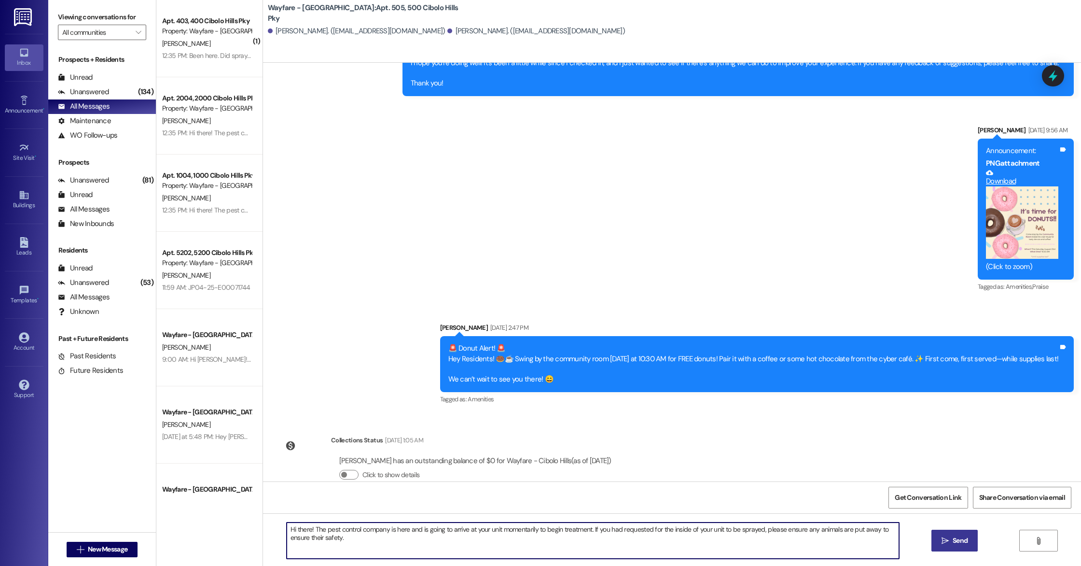
type textarea "Hi there! The pest control company is here and is going to arrive at your unit …"
click at [951, 544] on span "Send" at bounding box center [960, 540] width 19 height 10
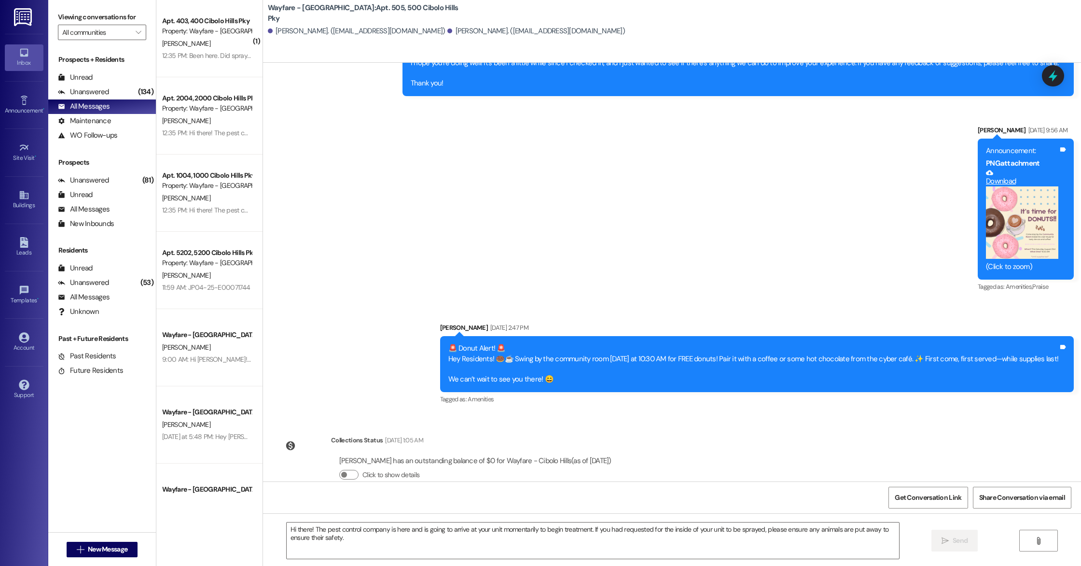
scroll to position [4599, 0]
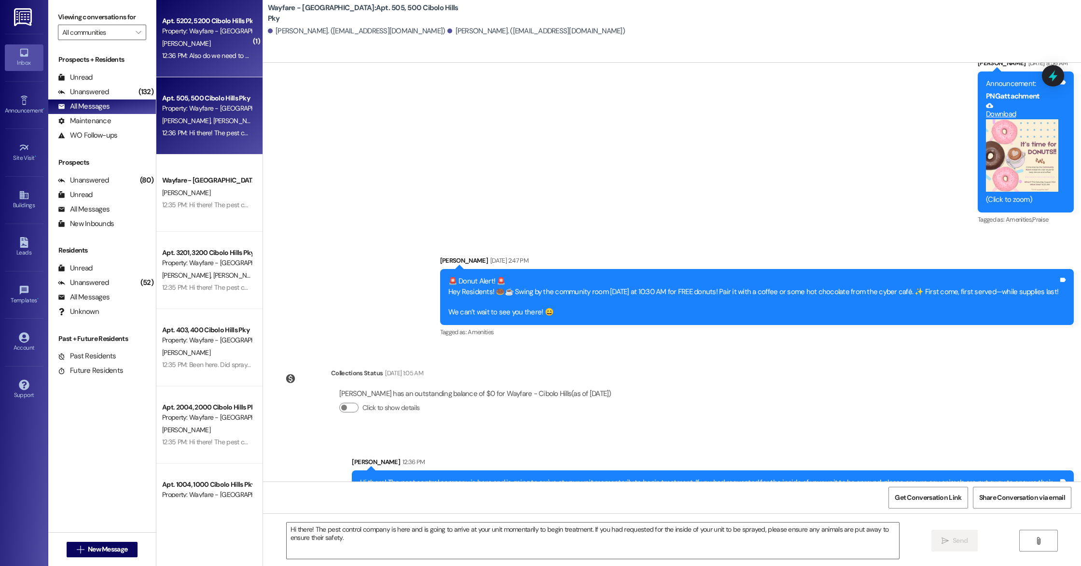
click at [203, 36] on div "Property: Wayfare - [GEOGRAPHIC_DATA]" at bounding box center [206, 31] width 89 height 10
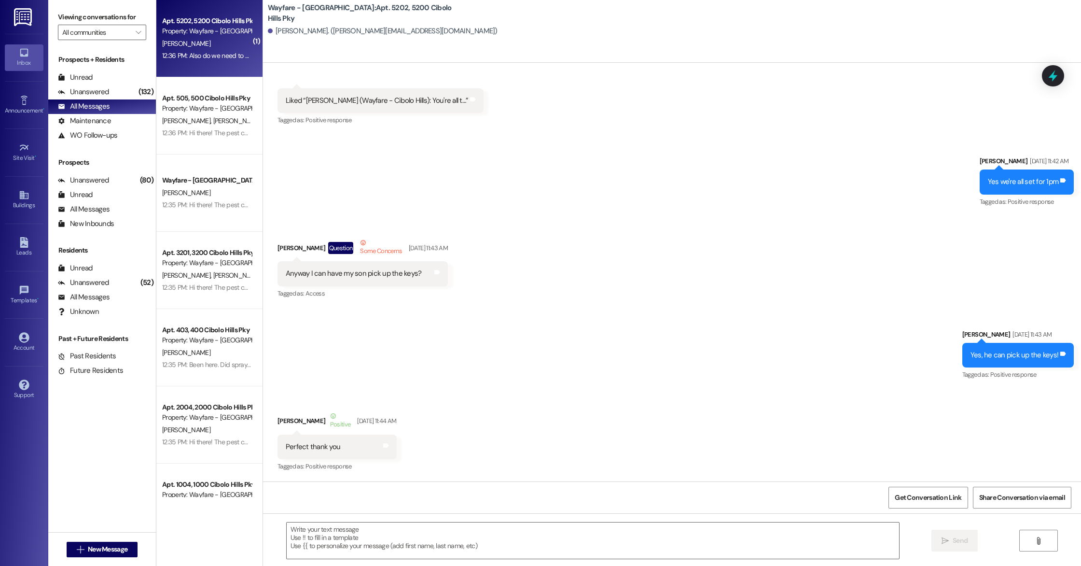
scroll to position [31433, 0]
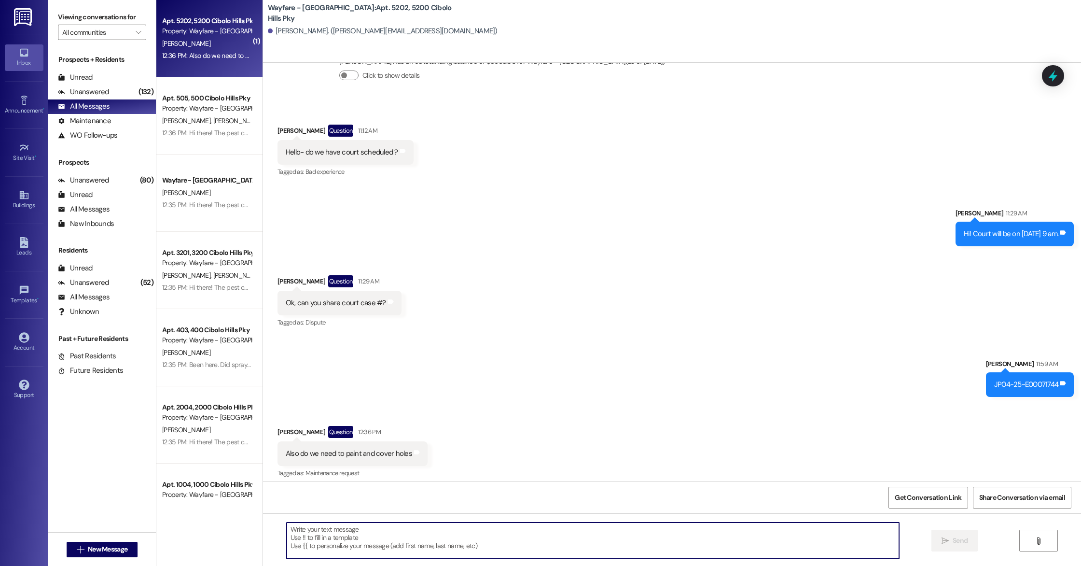
click at [389, 533] on textarea at bounding box center [593, 540] width 613 height 36
click at [508, 535] on textarea "No ma'am, unless wall holes are larger than a quarter size" at bounding box center [593, 540] width 613 height 36
click at [336, 530] on textarea "No ma'am, unless wall holes are larger than a quarter size" at bounding box center [593, 540] width 613 height 36
click at [468, 533] on textarea "No ma'am, unless the holes are larger than a quarter size" at bounding box center [593, 540] width 613 height 36
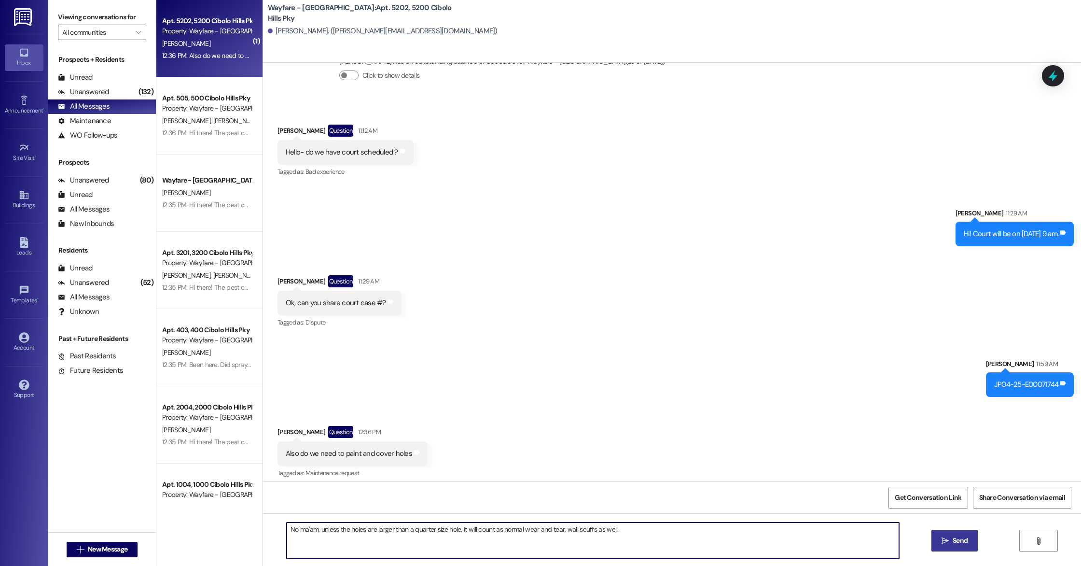
click at [604, 530] on textarea "No ma'am, unless the holes are larger than a quarter size hole, it will count a…" at bounding box center [593, 540] width 613 height 36
click at [606, 530] on textarea "No ma'am, unless the holes are larger than a quarter size hole, it will count a…" at bounding box center [593, 540] width 613 height 36
drag, startPoint x: 606, startPoint y: 530, endPoint x: 556, endPoint y: 531, distance: 49.7
click at [556, 531] on textarea "No ma'am, unless the holes are larger than a quarter size hole, it will count a…" at bounding box center [593, 540] width 613 height 36
click at [440, 530] on textarea "No ma'am, unless the holes are larger than a quarter size hole, it will count a…" at bounding box center [593, 540] width 613 height 36
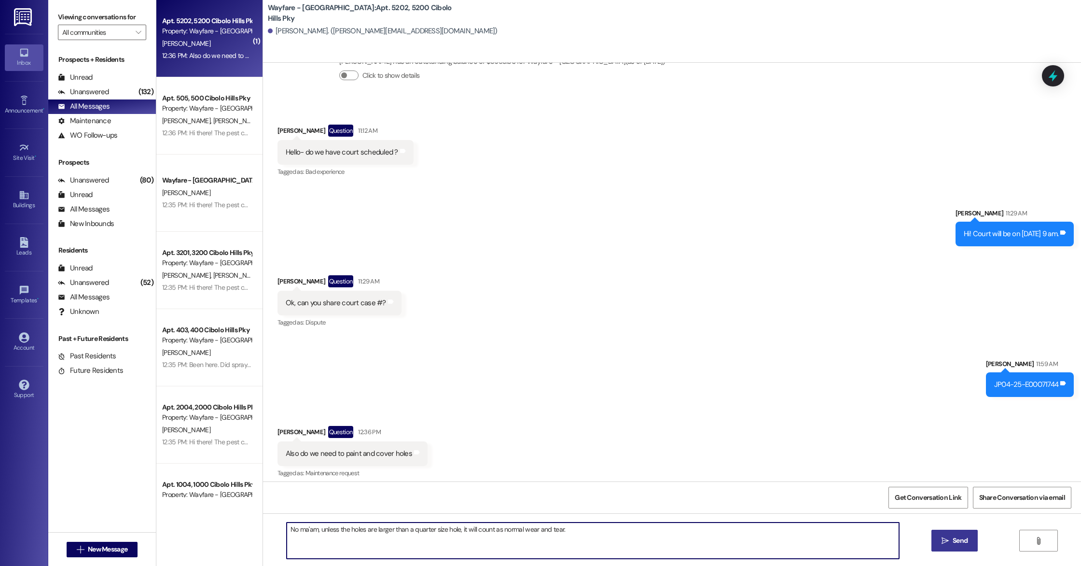
type textarea "No ma'am, unless the holes are larger than a quarter size hole, it will count a…"
click at [942, 538] on icon "" at bounding box center [945, 541] width 7 height 8
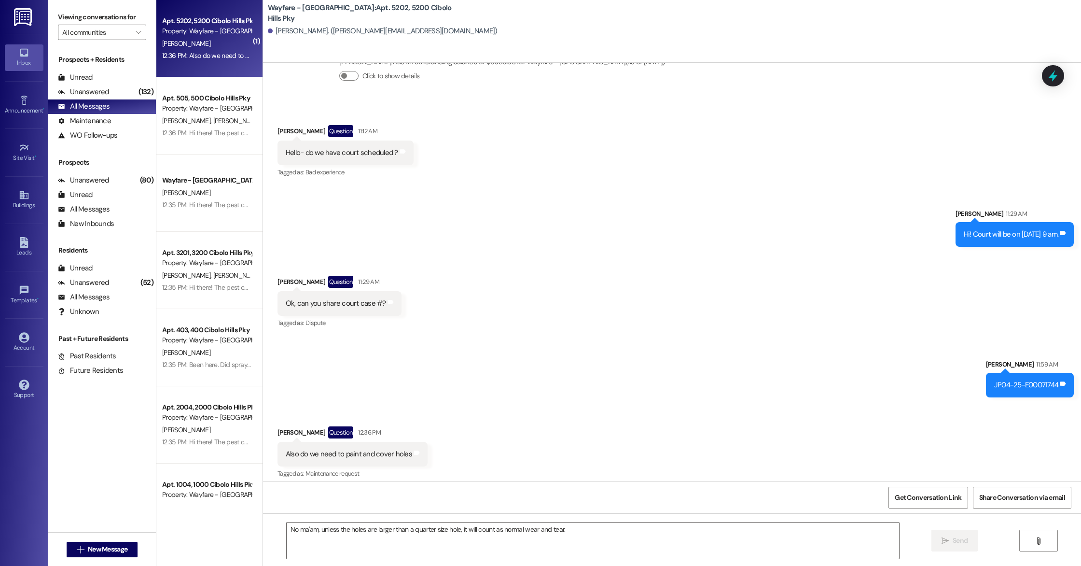
scroll to position [31500, 0]
